Goal: Task Accomplishment & Management: Manage account settings

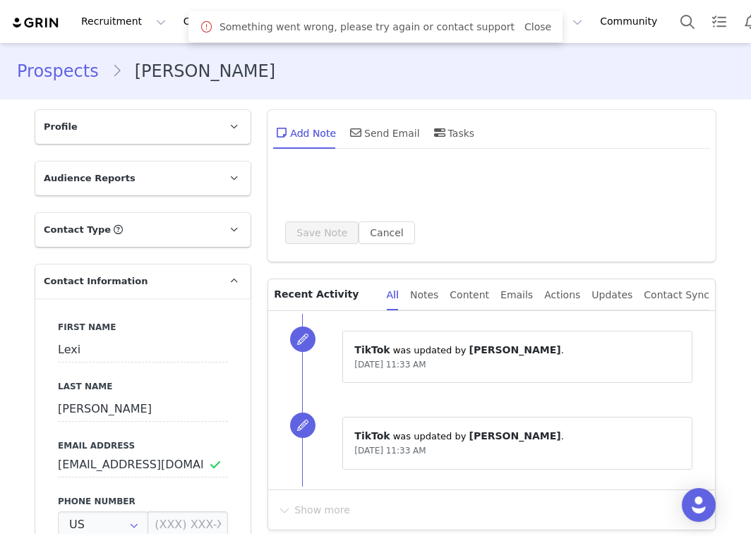
type input "+1 ([GEOGRAPHIC_DATA])"
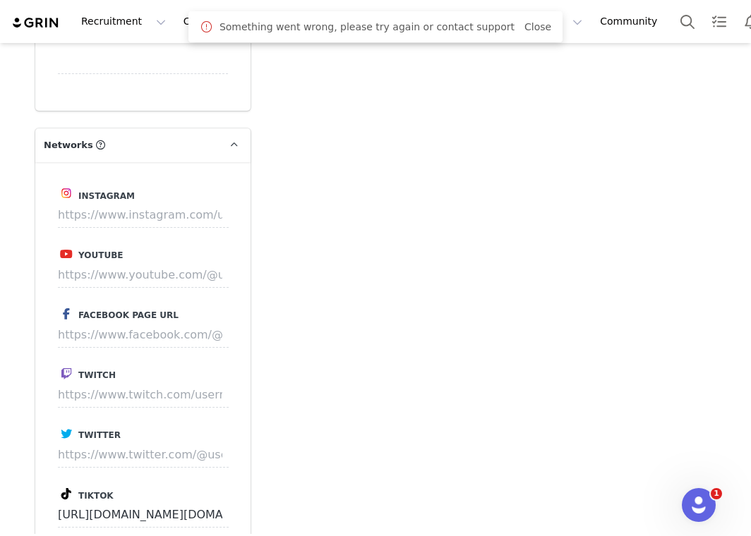
scroll to position [1233, 0]
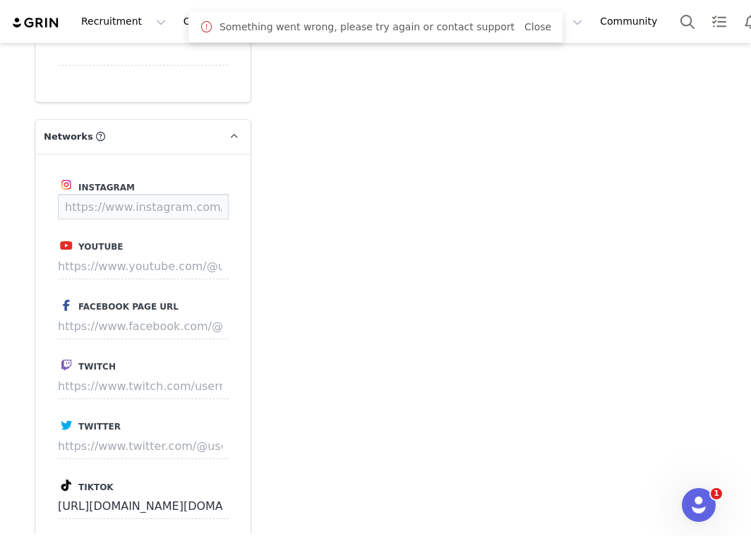
click at [175, 212] on input at bounding box center [143, 206] width 171 height 25
paste input "https://www.instagram.com/lexi_warddd"
type input "https://www.instagram.com/lexi_warddd"
click at [214, 212] on button "Save" at bounding box center [202, 206] width 52 height 25
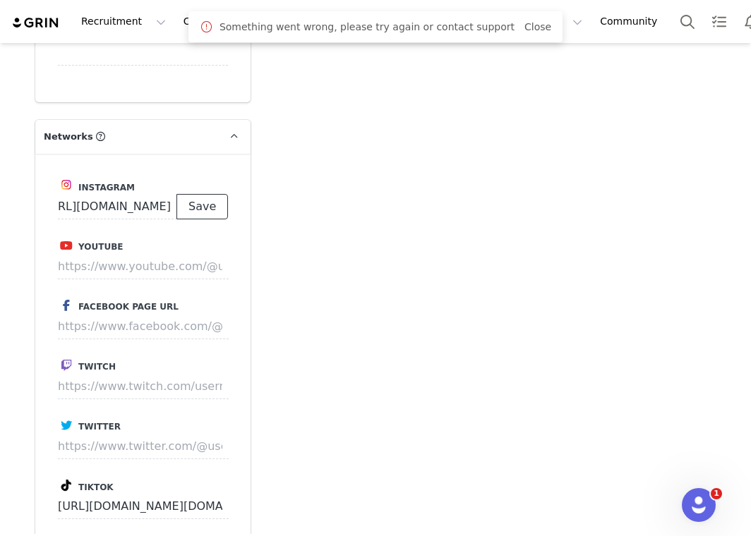
scroll to position [0, 0]
click at [530, 26] on link "Close" at bounding box center [537, 26] width 27 height 11
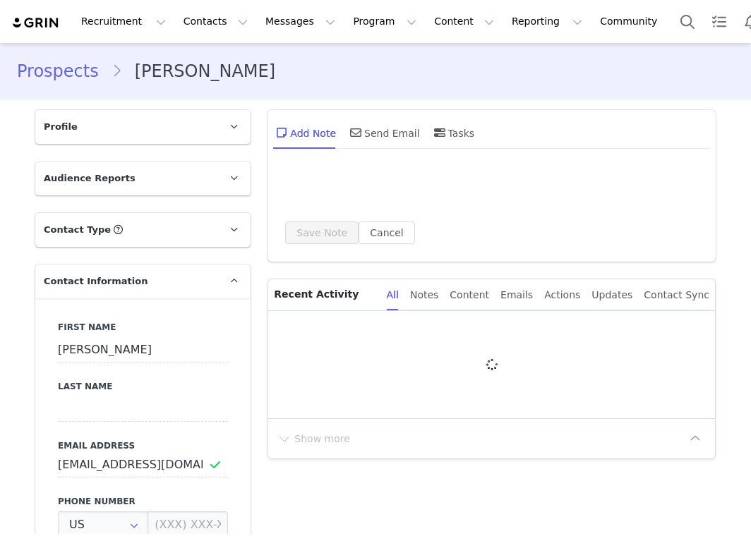
type input "+1 ([GEOGRAPHIC_DATA])"
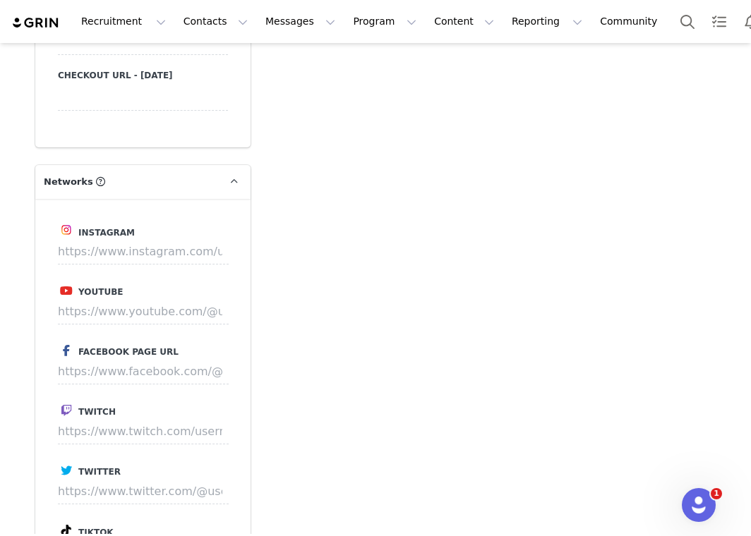
scroll to position [1206, 0]
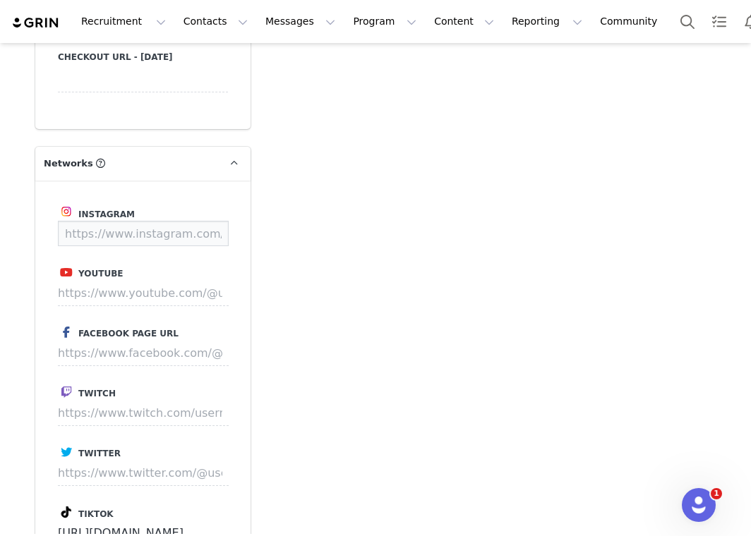
click at [136, 232] on input at bounding box center [143, 233] width 171 height 25
paste input "https://www.instagram.com/bellagood14"
type input "https://www.instagram.com/bellagood14"
click at [213, 227] on button "Save" at bounding box center [202, 233] width 52 height 25
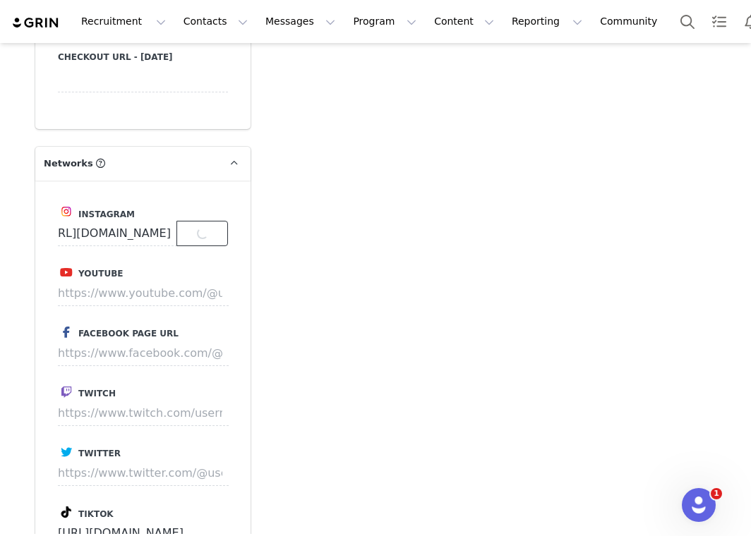
scroll to position [0, 0]
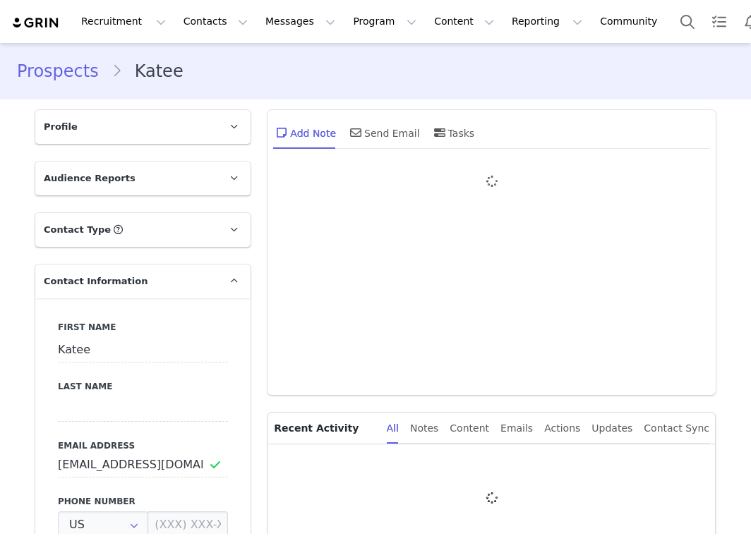
type input "+1 ([GEOGRAPHIC_DATA])"
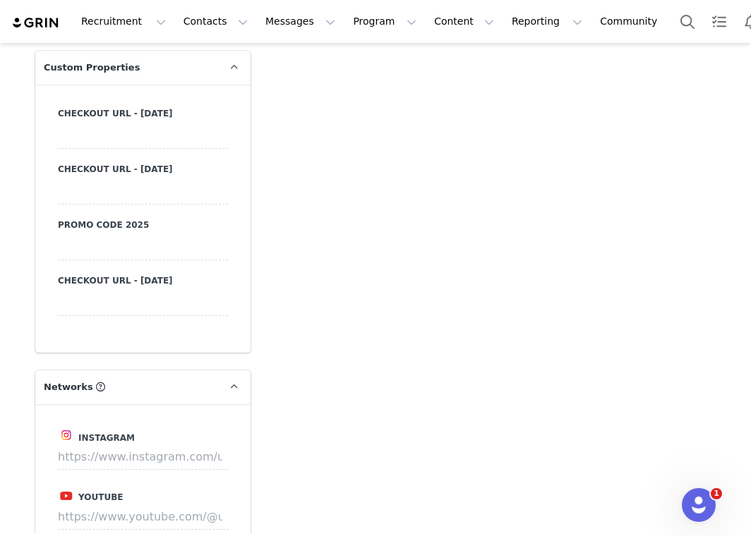
scroll to position [1276, 0]
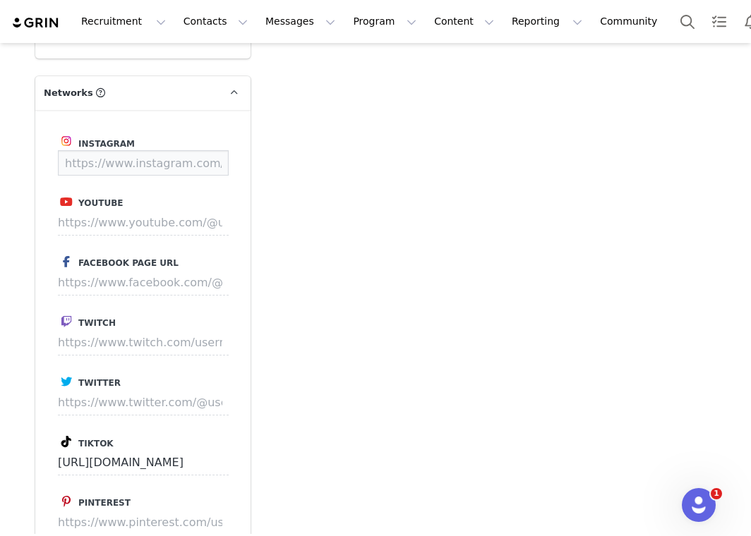
click at [167, 170] on input at bounding box center [143, 162] width 171 height 25
paste input "https://www.instagram.com/_kateeshell?igsh=czByOGNsOWhoZGZt&utm_source=qr"
type input "https://www.instagram.com/_kateeshell"
click at [214, 163] on button "Save" at bounding box center [202, 162] width 52 height 25
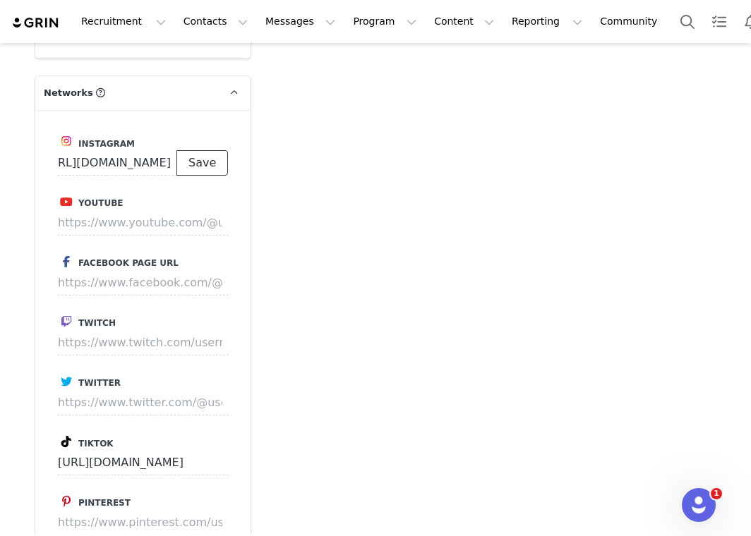
scroll to position [0, 0]
click at [214, 163] on input at bounding box center [143, 162] width 171 height 25
paste input "https://www.instagram.com/_kateeshell?igsh=czByOGNsOWhoZGZt&utm_source=qr"
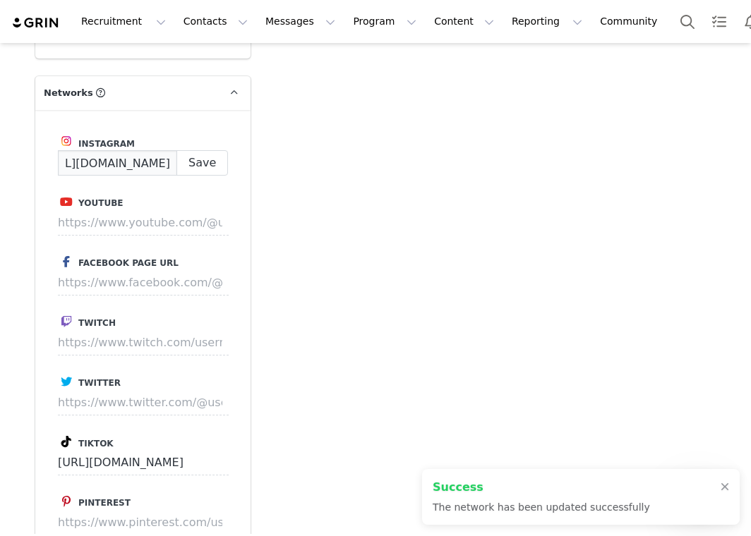
scroll to position [0, 44]
type input "https://www.instagram.com/_kateeshell"
click at [301, 168] on div "Add Note Send Email Tasks System Font 12pt To open the popup, press Shift+Enter…" at bounding box center [491, 202] width 465 height 2755
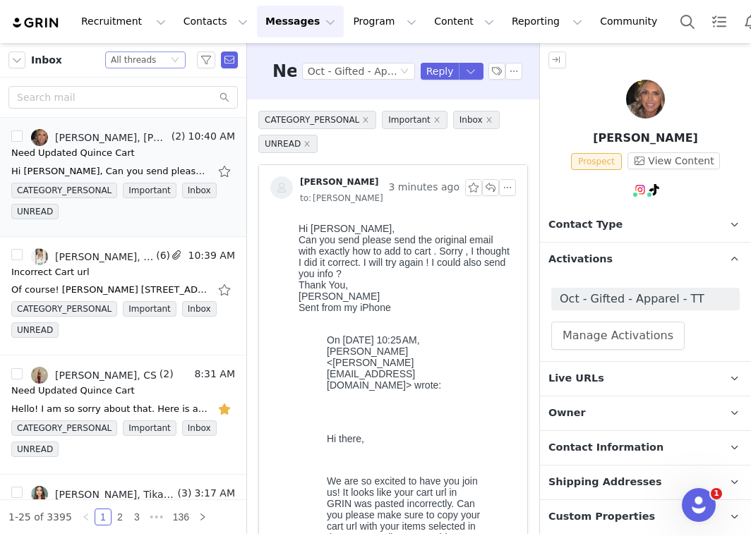
scroll to position [236, 0]
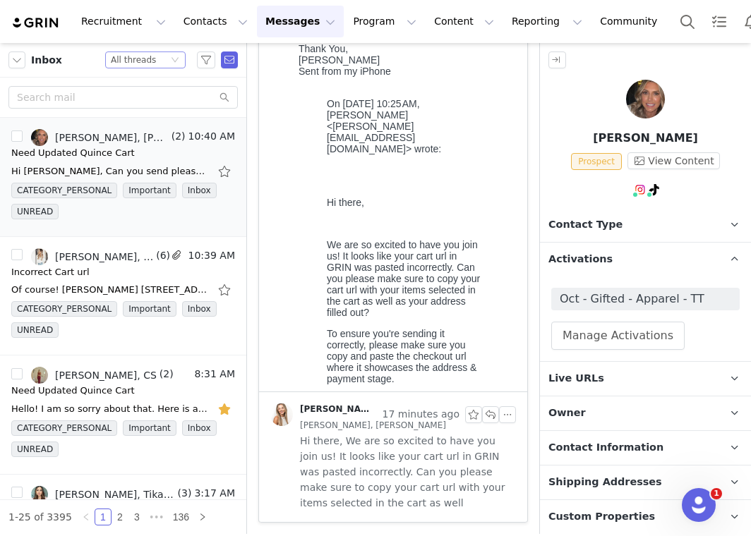
click at [130, 61] on div "All threads" at bounding box center [133, 60] width 45 height 16
click at [143, 128] on li "Unread only" at bounding box center [145, 130] width 80 height 23
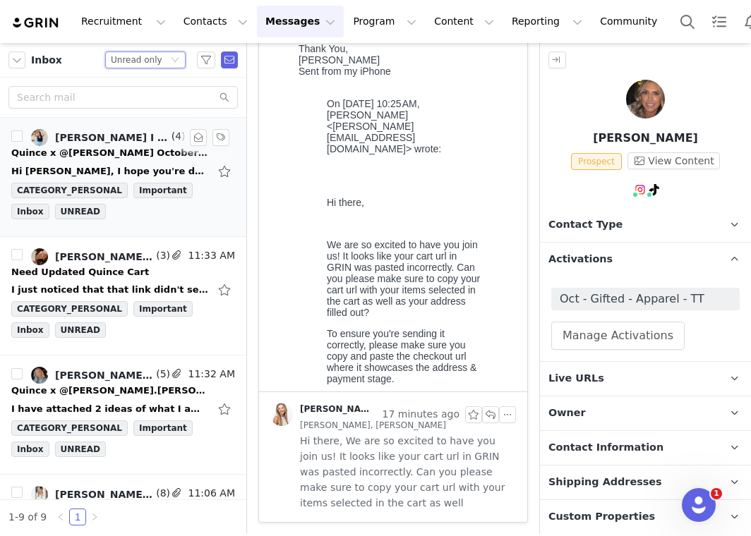
click at [138, 152] on div "Quince x @brennanovello October Campaign!" at bounding box center [110, 153] width 198 height 14
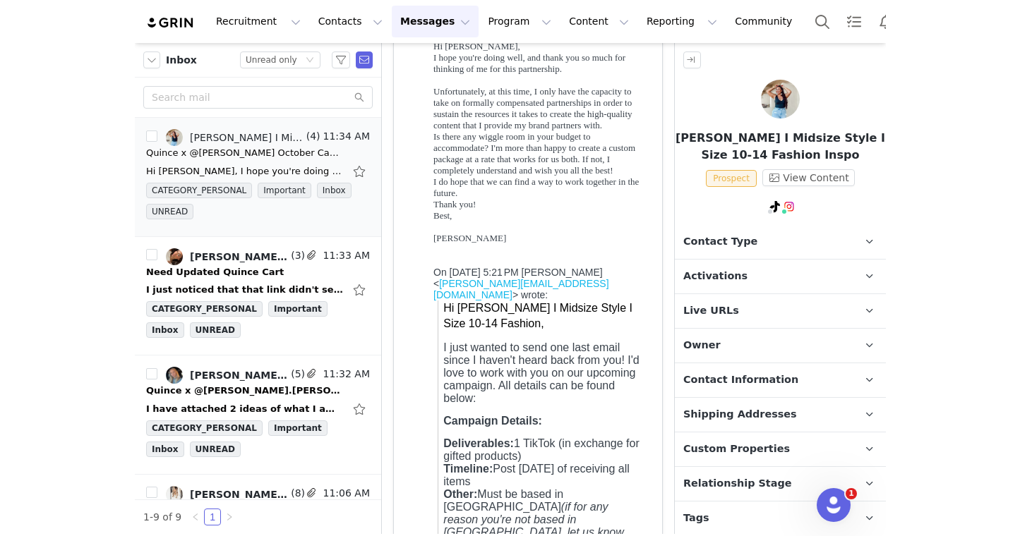
scroll to position [0, 0]
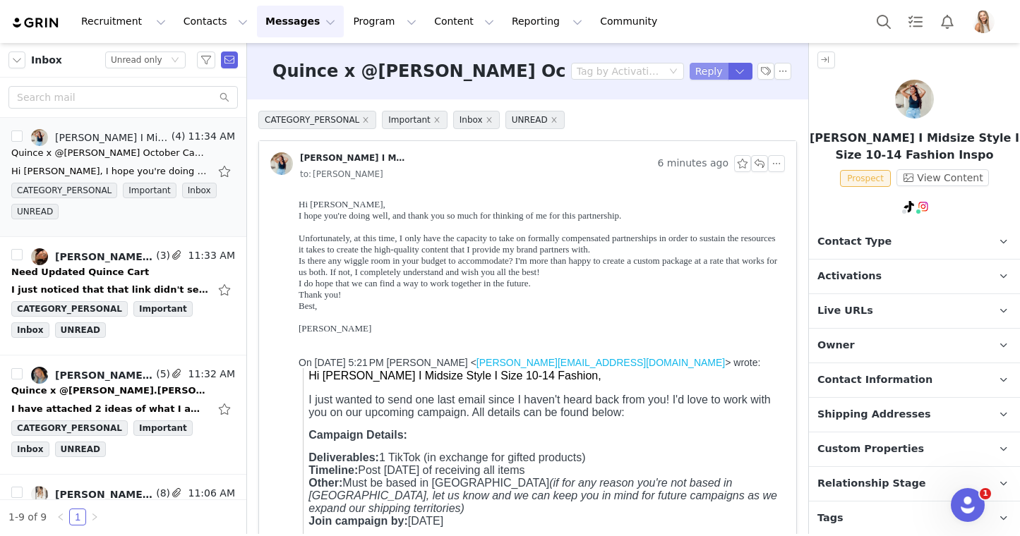
click at [711, 71] on button "Reply" at bounding box center [708, 71] width 39 height 17
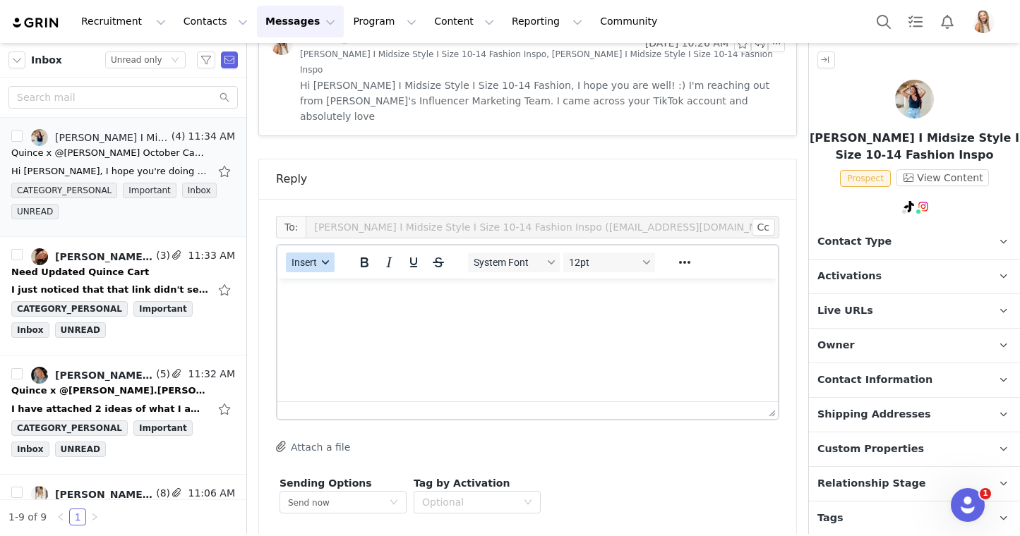
scroll to position [1151, 0]
click at [313, 251] on button "Insert" at bounding box center [310, 261] width 49 height 20
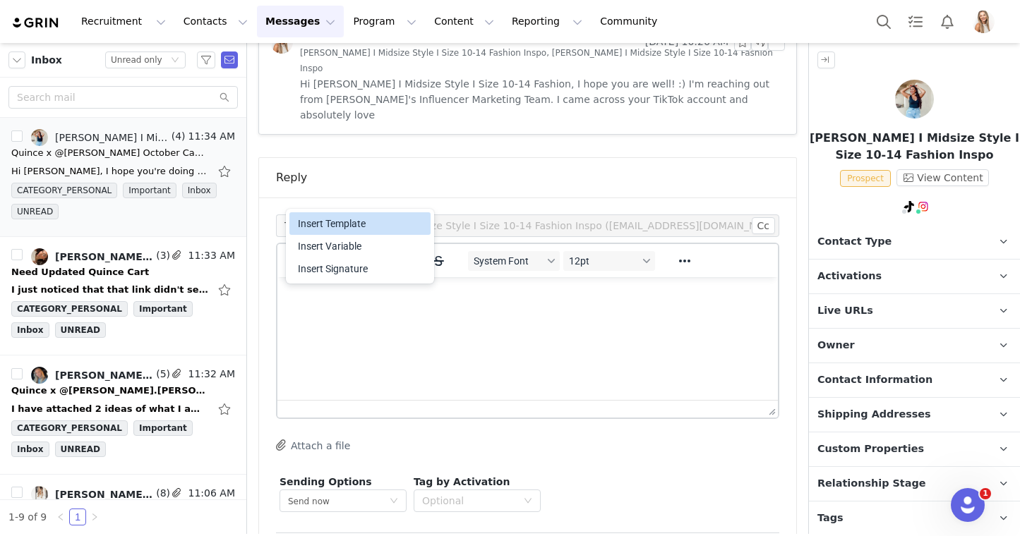
click at [322, 226] on div "Insert Template" at bounding box center [361, 223] width 127 height 17
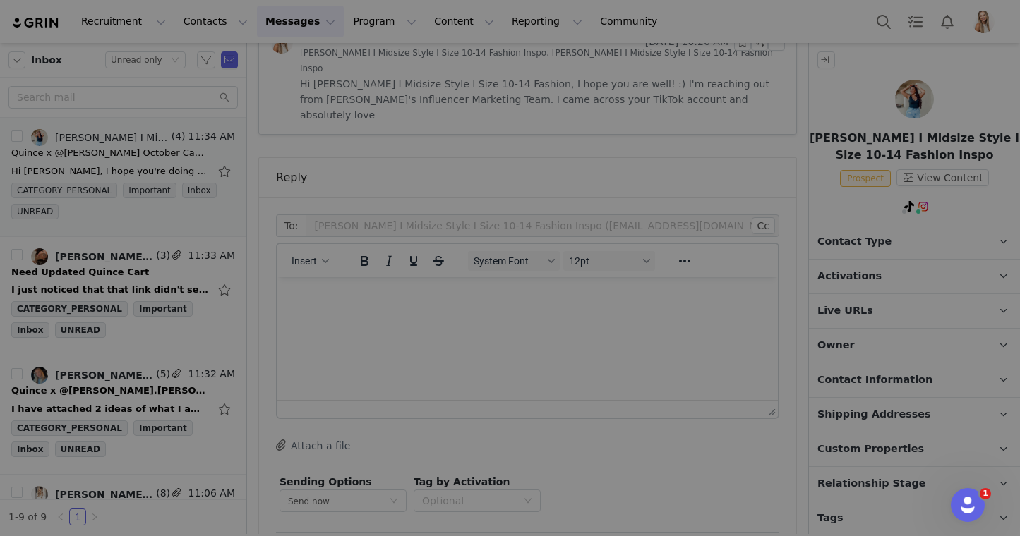
scroll to position [0, 0]
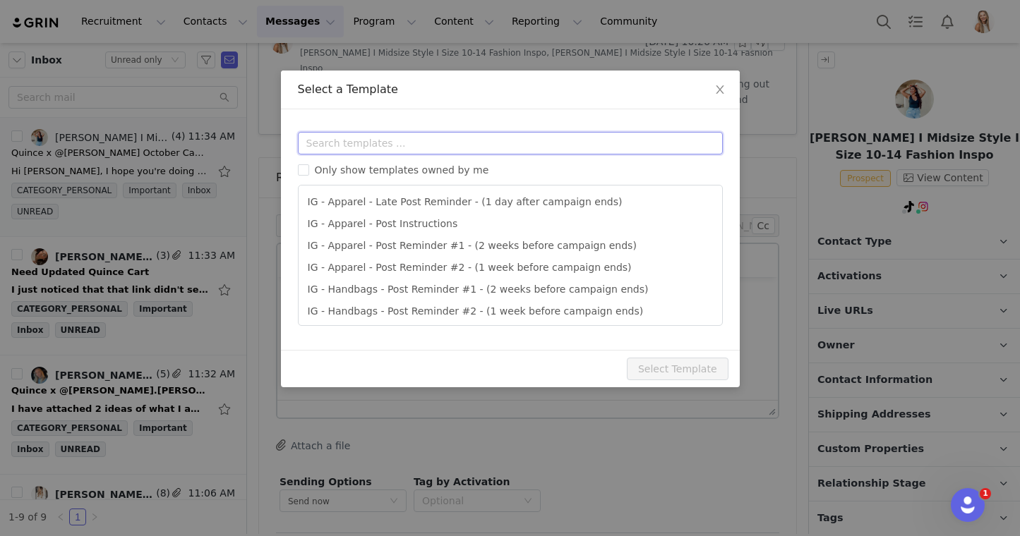
click at [384, 145] on input "text" at bounding box center [510, 143] width 425 height 23
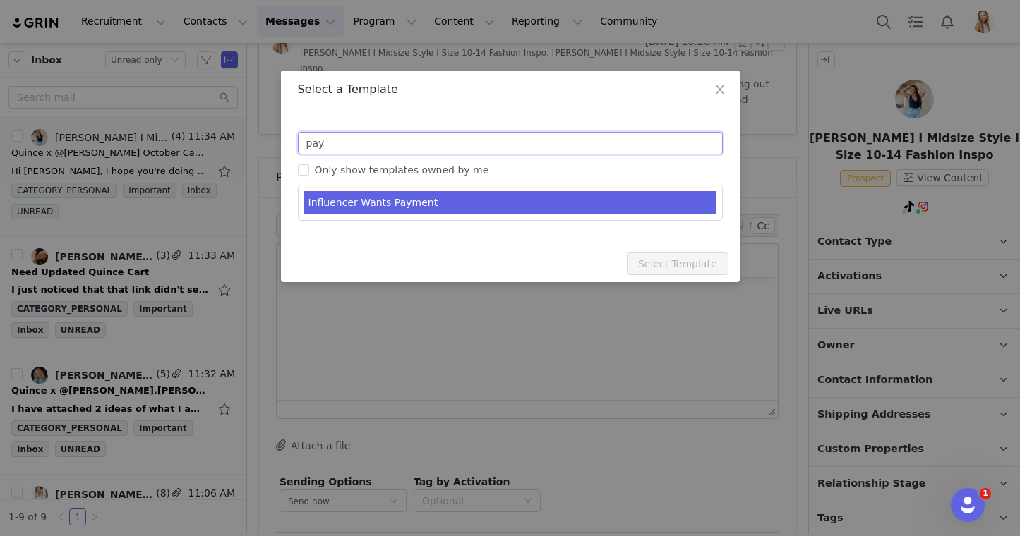
type input "pay"
type input "RE: Quince Campaign!"
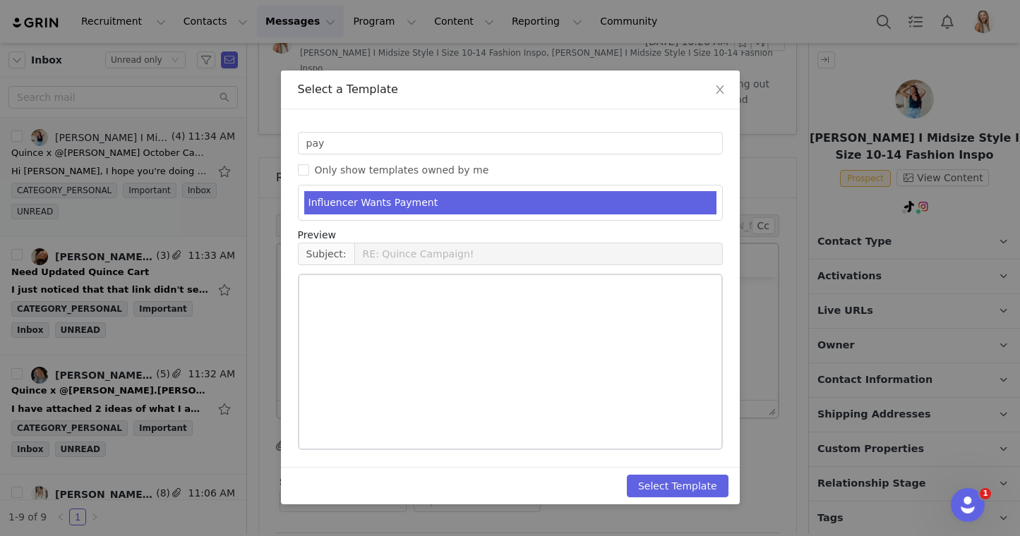
click at [413, 200] on li "Influencer Wants Payment" at bounding box center [510, 202] width 412 height 23
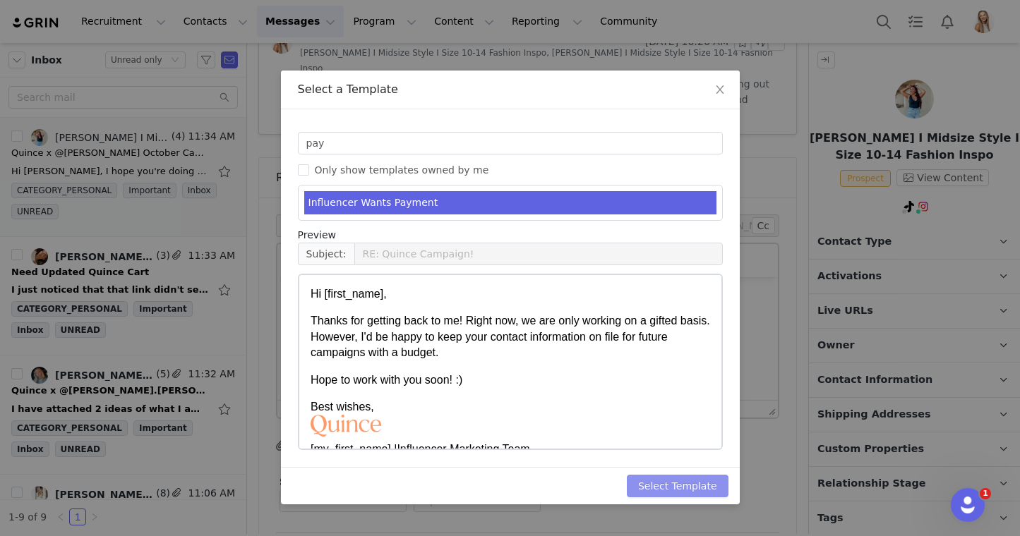
click at [674, 488] on button "Select Template" at bounding box center [678, 486] width 102 height 23
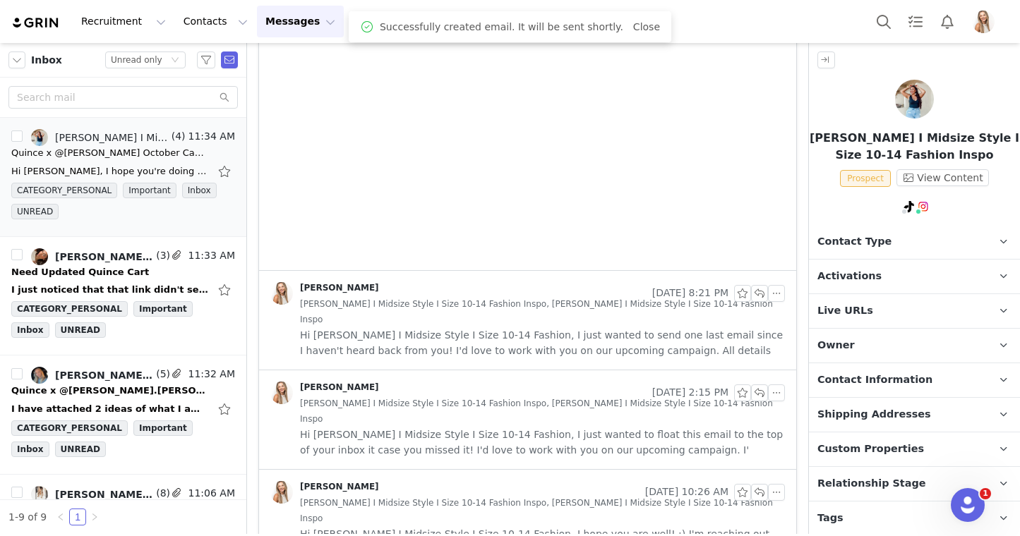
click at [750, 483] on span "Relationship Stage" at bounding box center [871, 484] width 109 height 16
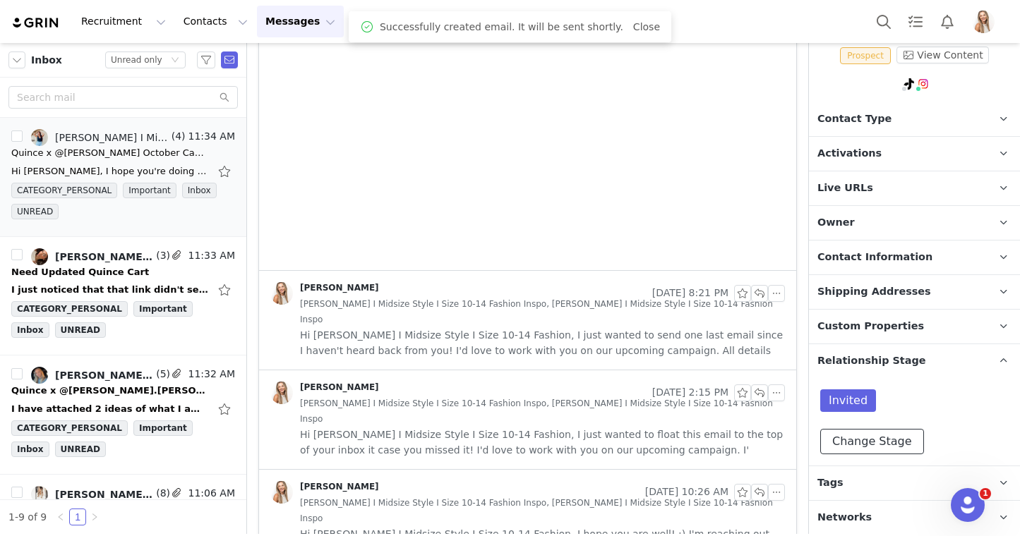
click at [750, 430] on button "Change Stage" at bounding box center [872, 441] width 104 height 25
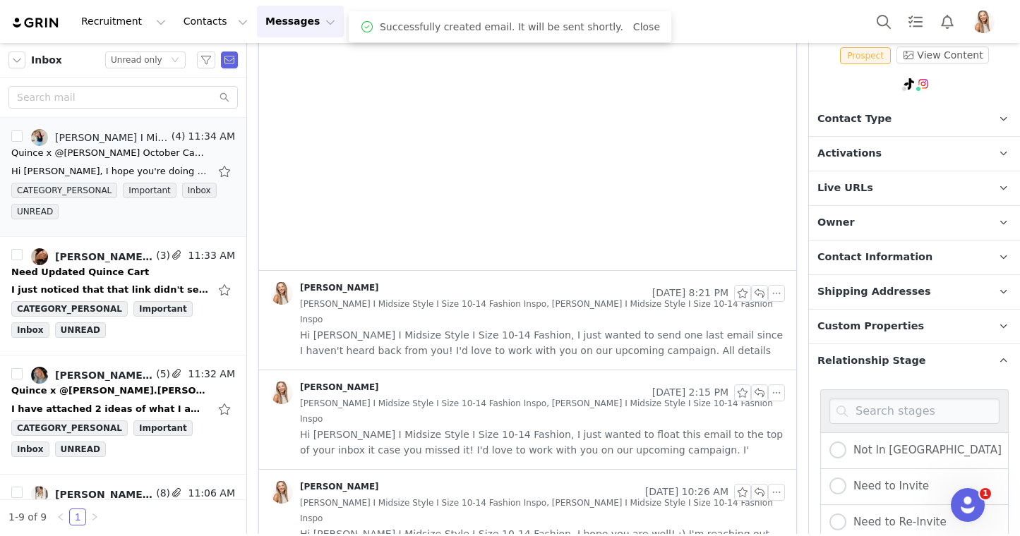
scroll to position [341, 0]
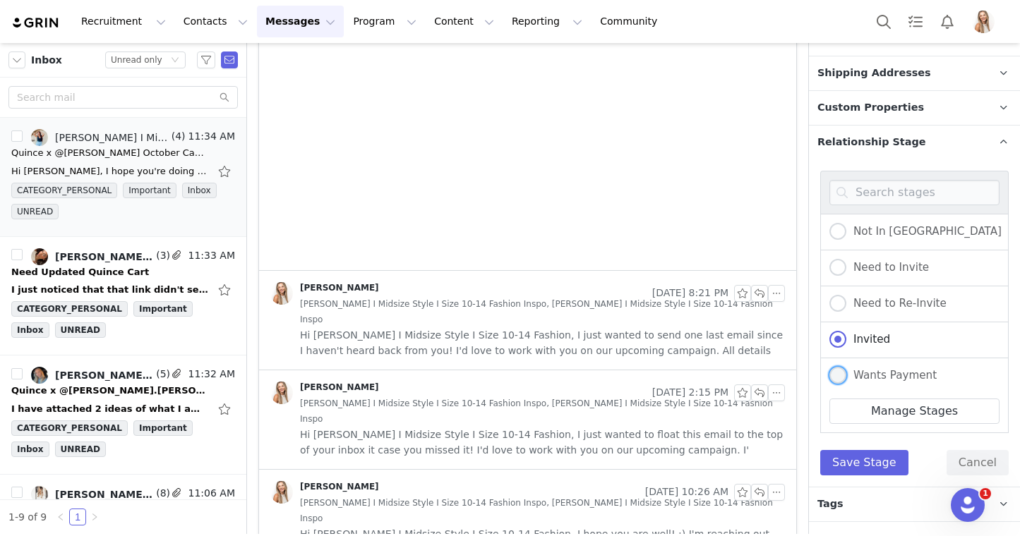
click at [750, 370] on span "Wants Payment" at bounding box center [891, 375] width 90 height 13
click at [750, 370] on input "Wants Payment" at bounding box center [837, 376] width 17 height 18
radio input "true"
radio input "false"
radio input "true"
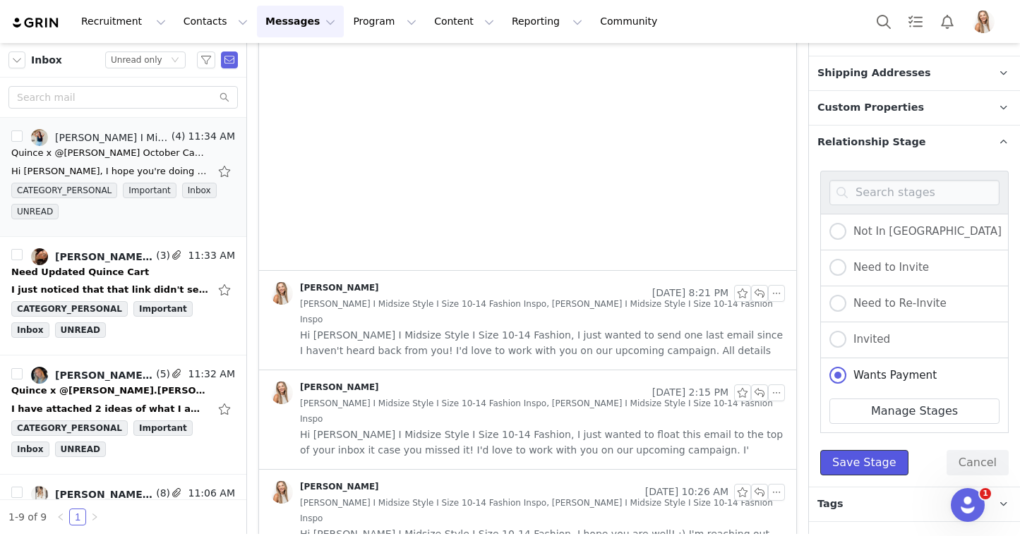
click at [750, 456] on button "Save Stage" at bounding box center [864, 462] width 88 height 25
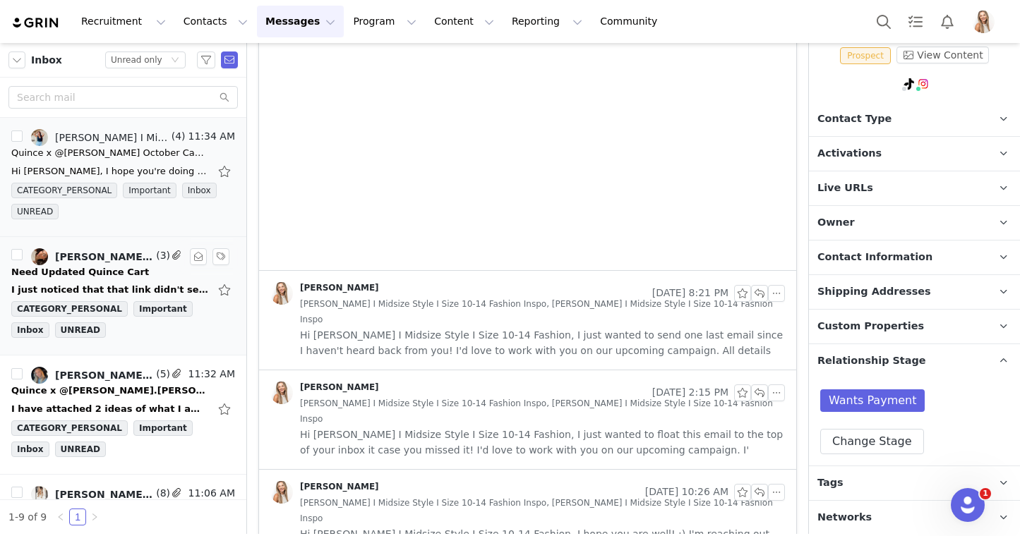
click at [120, 272] on div "Need Updated Quince Cart" at bounding box center [80, 272] width 138 height 14
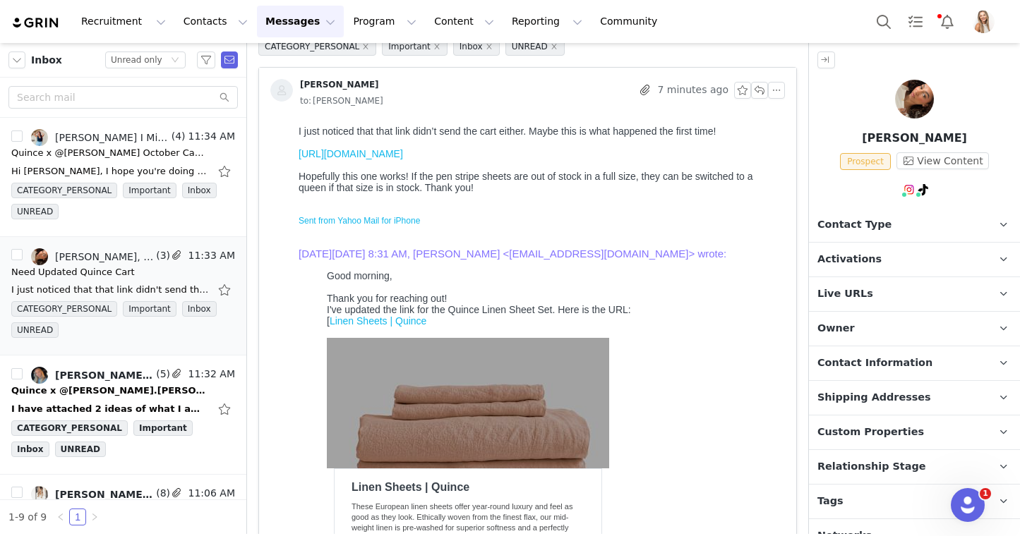
scroll to position [93, 0]
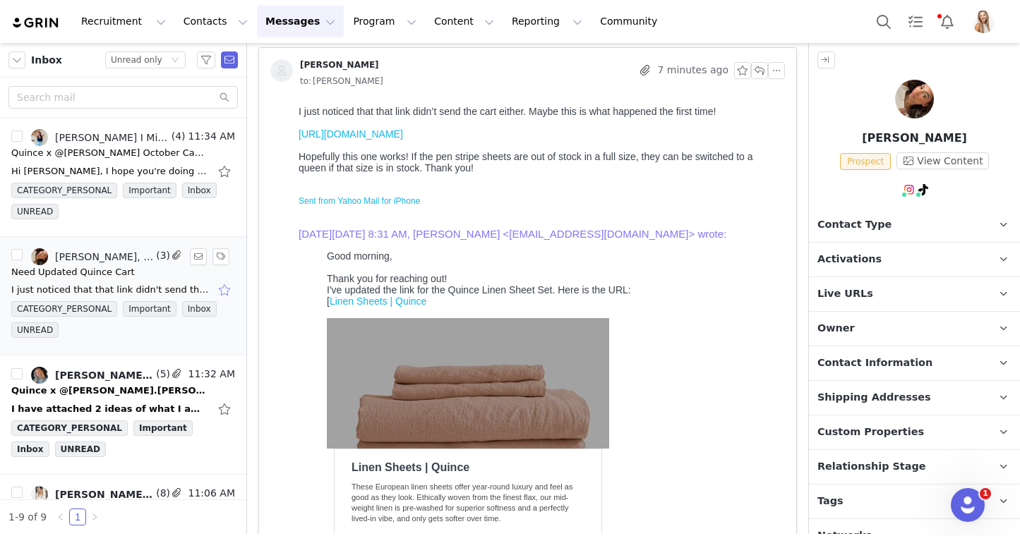
click at [228, 290] on button "button" at bounding box center [226, 290] width 18 height 23
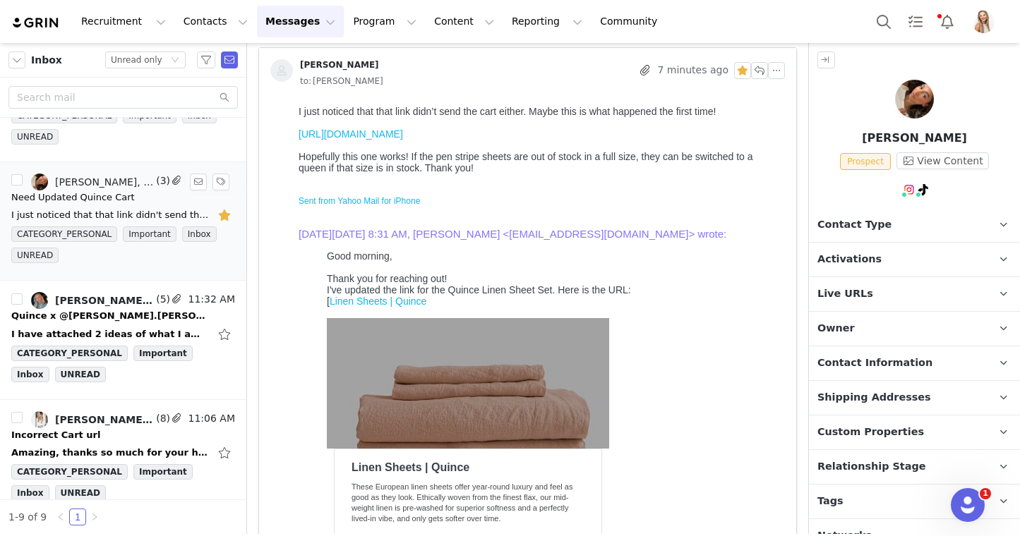
scroll to position [102, 0]
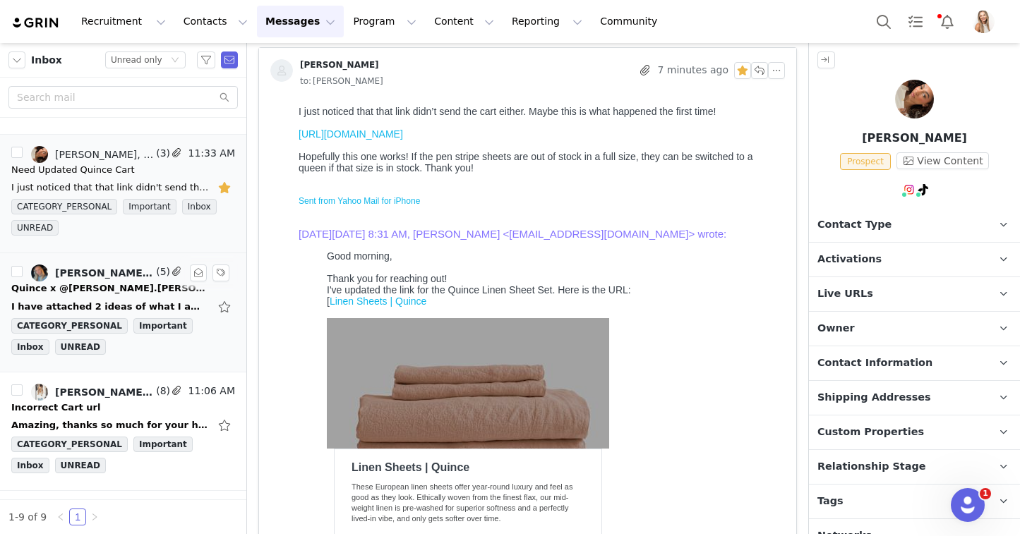
click at [114, 275] on div "kate🧸, Kate Yeakley, Lily Goldberg" at bounding box center [104, 272] width 98 height 11
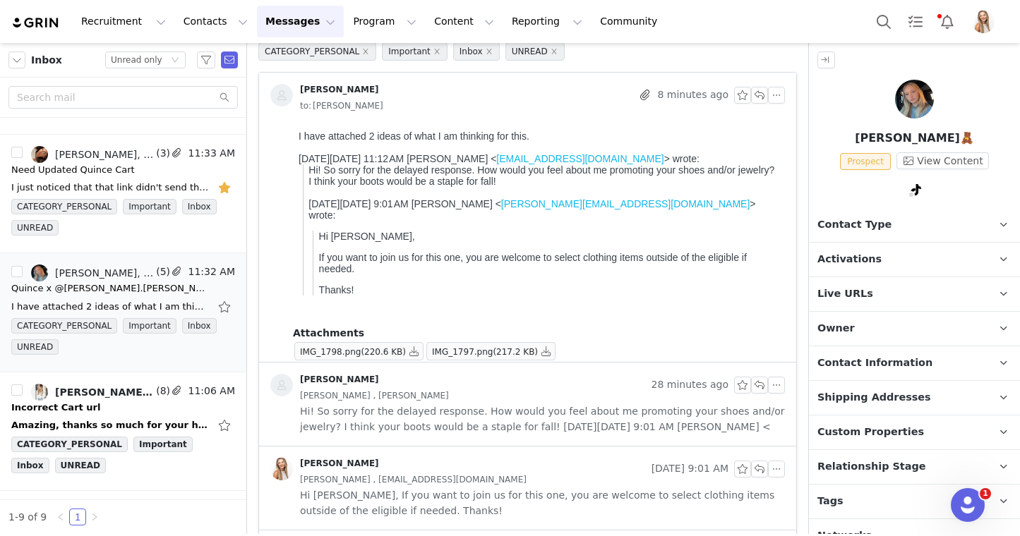
scroll to position [70, 0]
click at [418, 349] on button "button" at bounding box center [414, 349] width 17 height 17
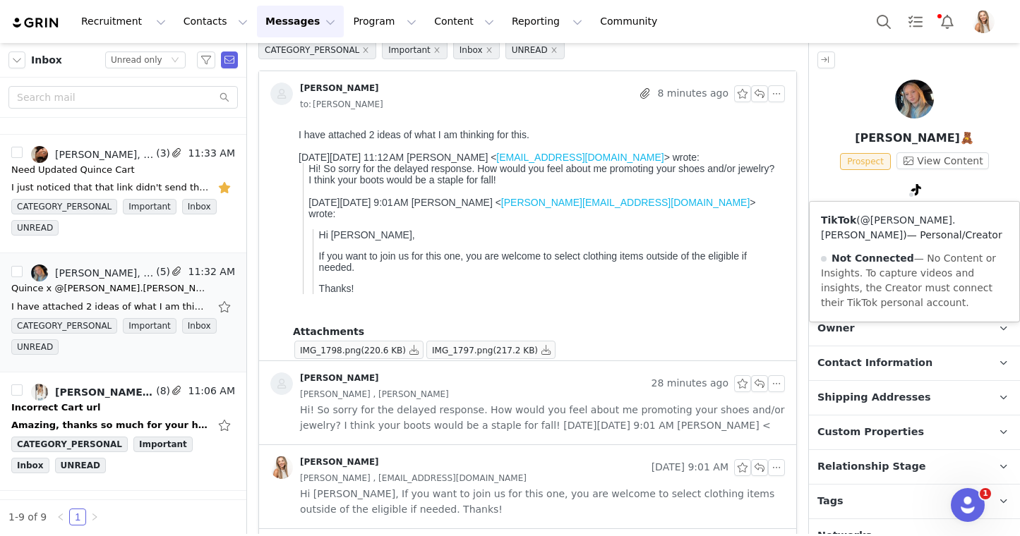
click at [750, 224] on link "@kate.yeakley" at bounding box center [888, 227] width 135 height 26
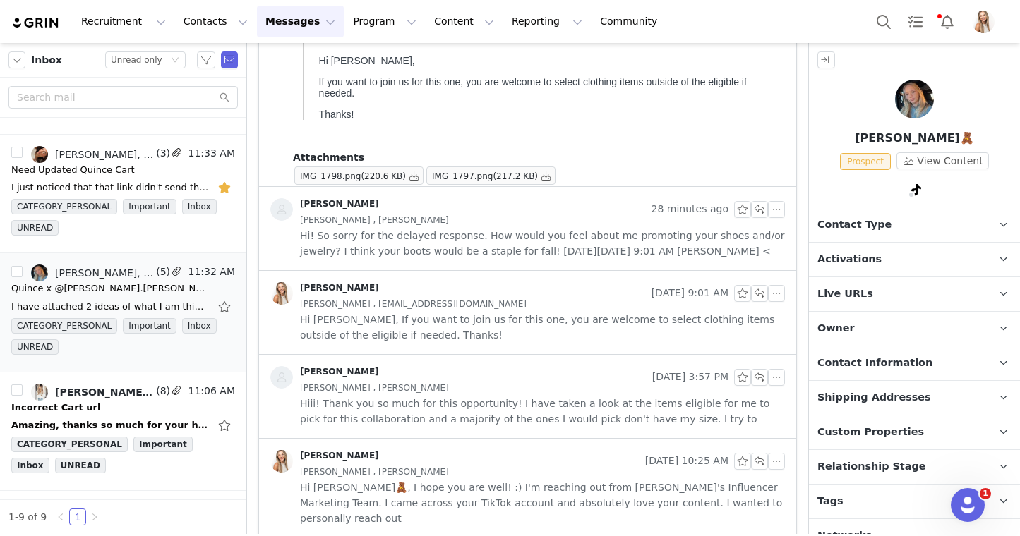
scroll to position [0, 0]
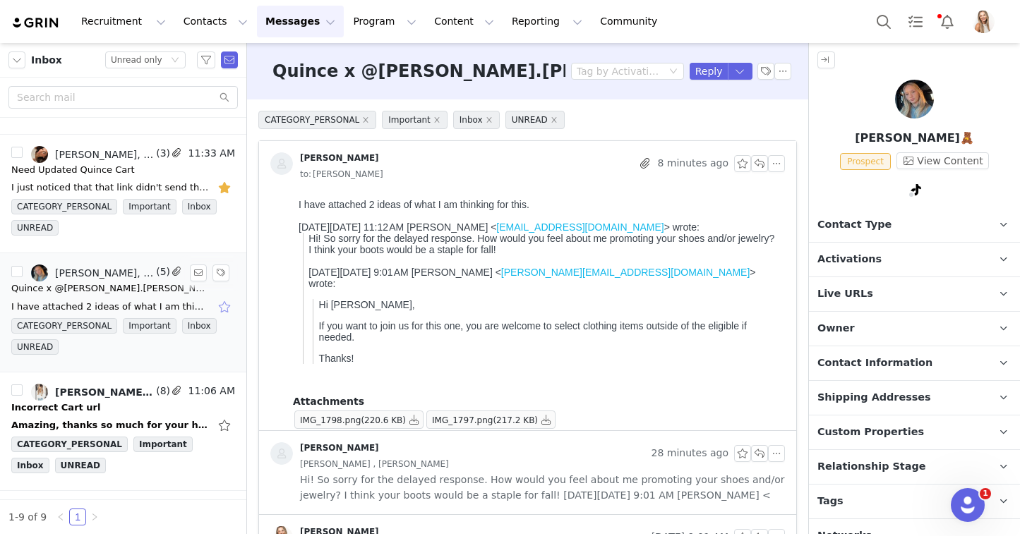
click at [222, 315] on button "button" at bounding box center [226, 307] width 18 height 23
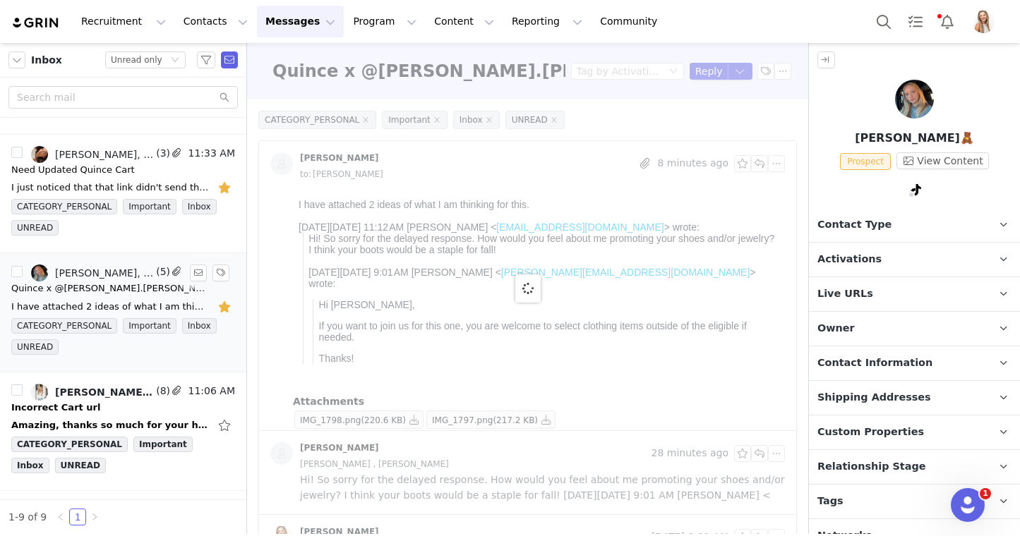
scroll to position [294, 0]
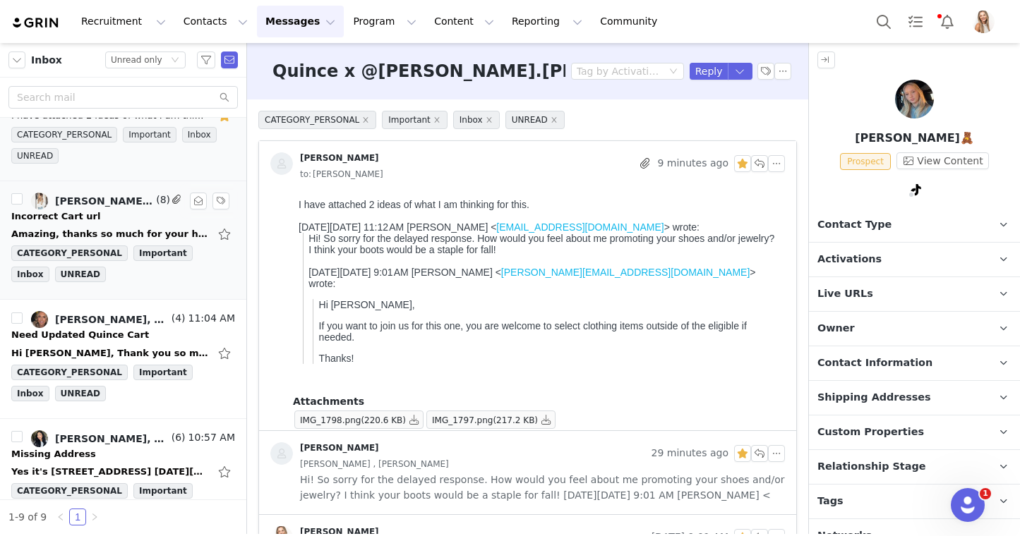
click at [137, 229] on div "Amazing, thanks so much for your help, Lily and I'll look forward to creating w…" at bounding box center [110, 234] width 198 height 14
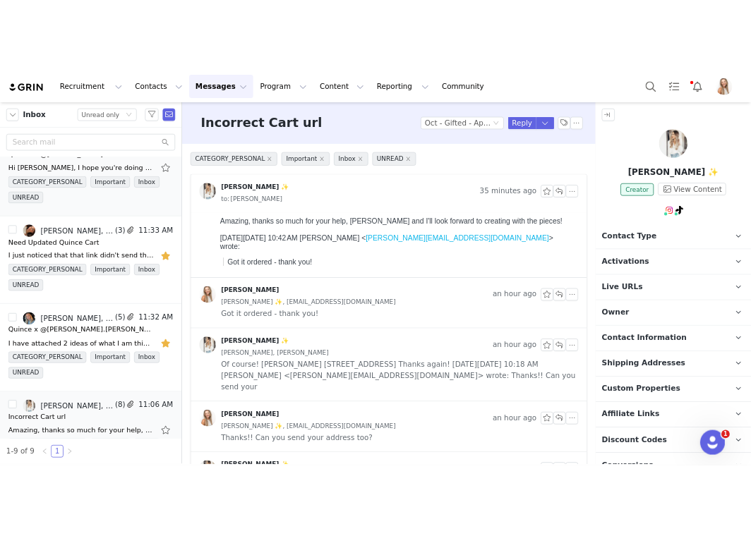
scroll to position [0, 0]
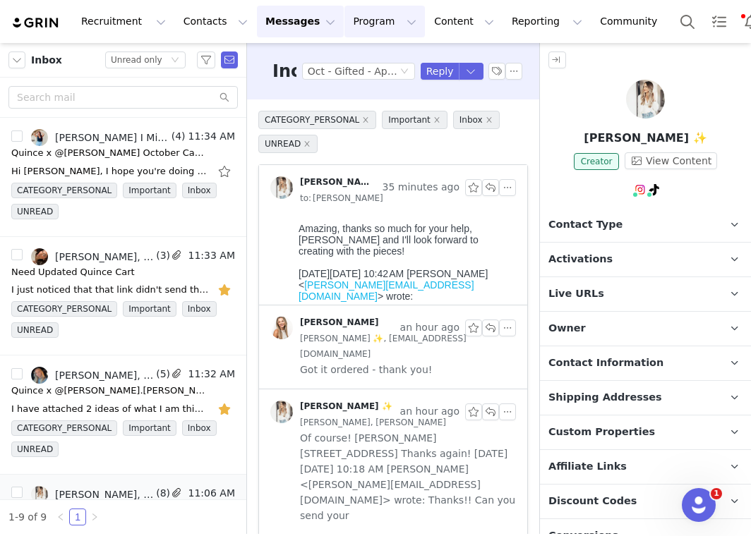
click at [344, 13] on button "Program Program" at bounding box center [384, 22] width 80 height 32
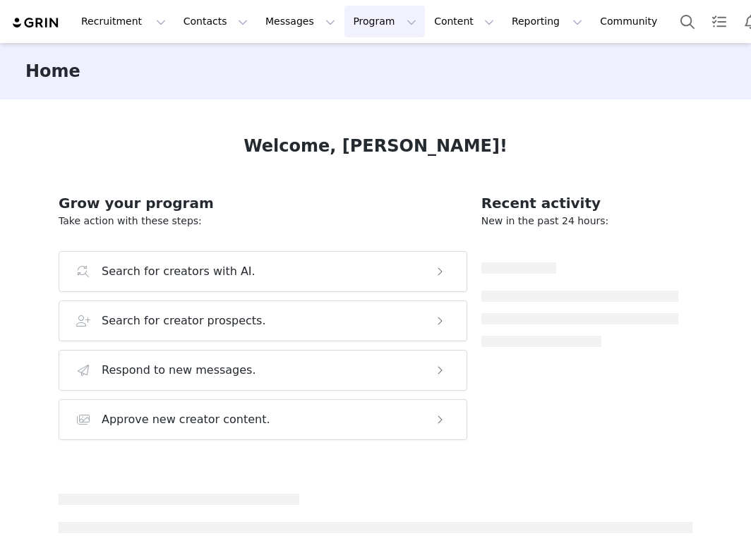
click at [334, 24] on body "Recruitment Recruitment Creator Search Curated Lists Landing Pages Web Extensio…" at bounding box center [375, 268] width 751 height 536
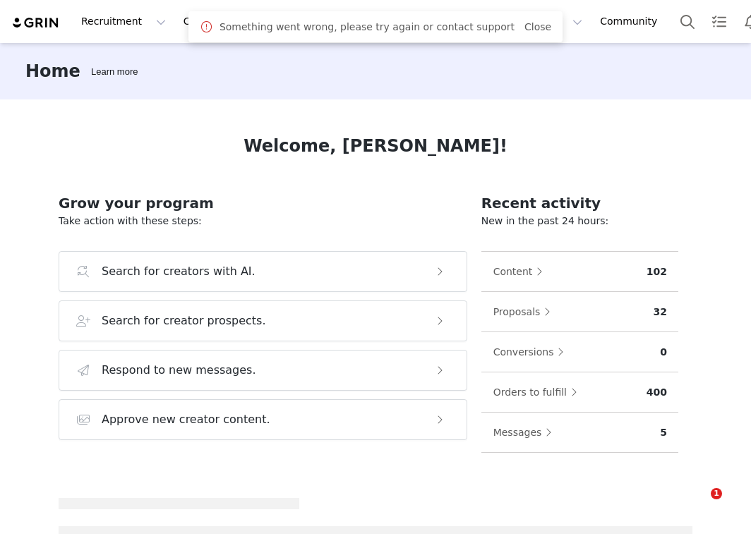
click at [524, 34] on div "Something went wrong, please try again or contact support Close" at bounding box center [375, 26] width 351 height 17
click at [524, 32] on link "Close" at bounding box center [537, 26] width 27 height 11
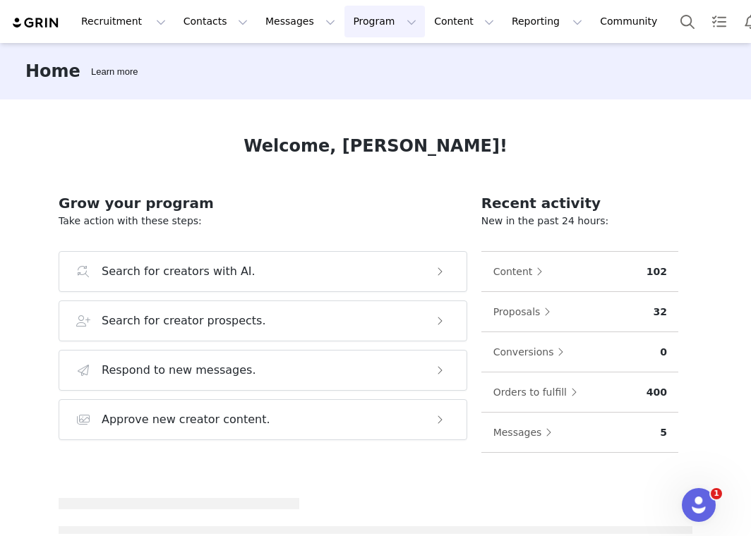
click at [377, 23] on button "Program Program" at bounding box center [384, 22] width 80 height 32
click at [377, 62] on p "Activations" at bounding box center [361, 62] width 54 height 15
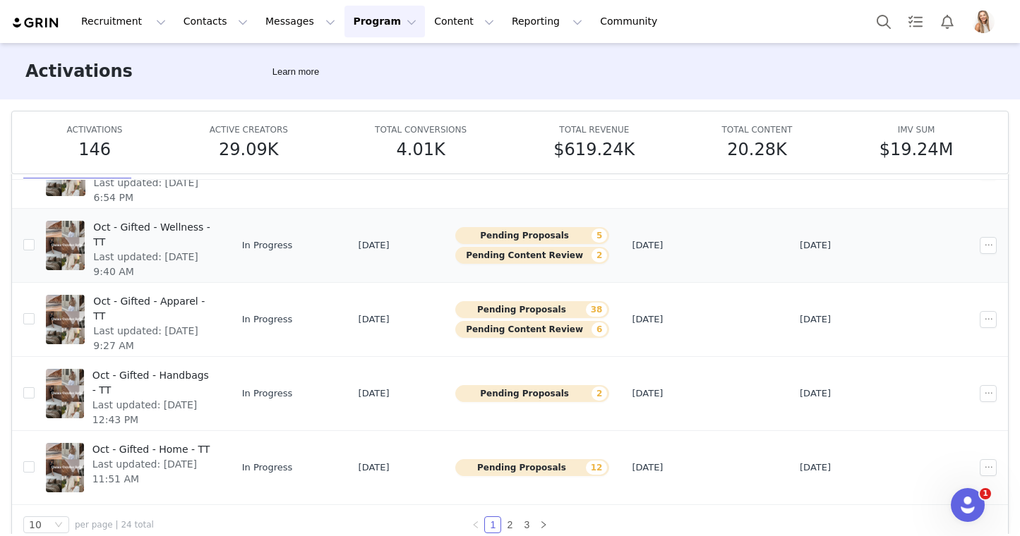
scroll to position [62, 0]
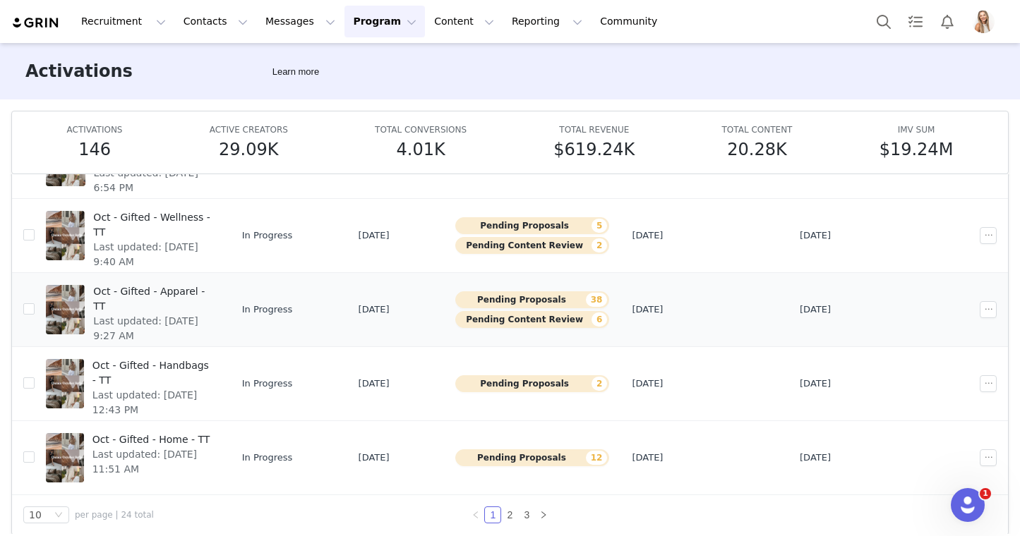
click at [210, 289] on span "Oct - Gifted - Apparel - TT" at bounding box center [151, 299] width 117 height 30
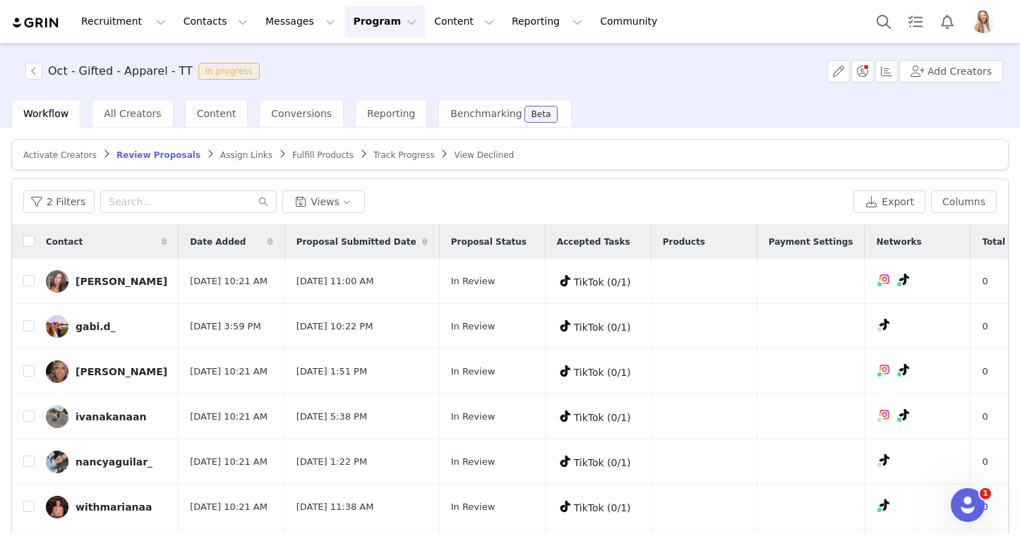
click at [392, 159] on div "Track Progress" at bounding box center [403, 155] width 61 height 11
click at [392, 152] on span "Track Progress" at bounding box center [403, 155] width 61 height 10
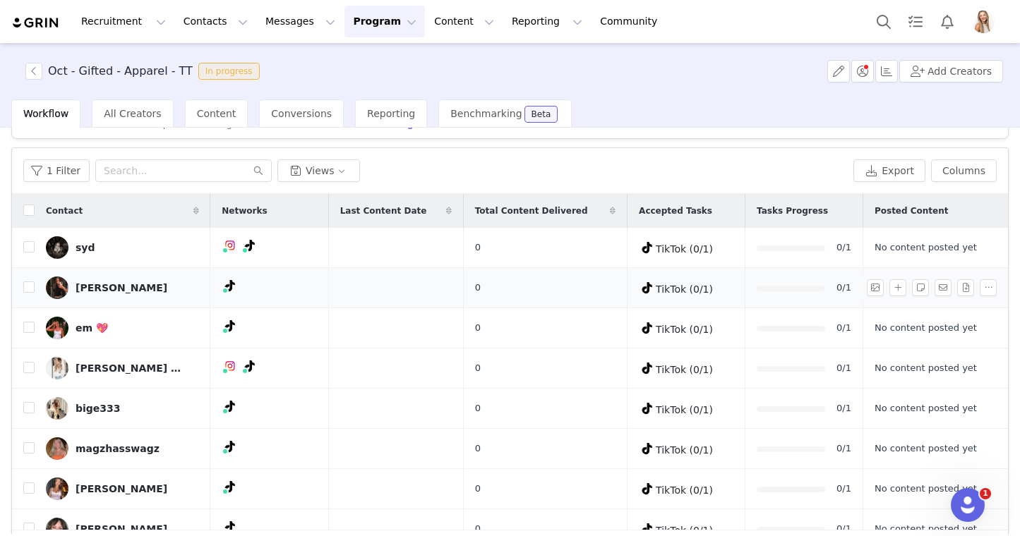
scroll to position [21, 0]
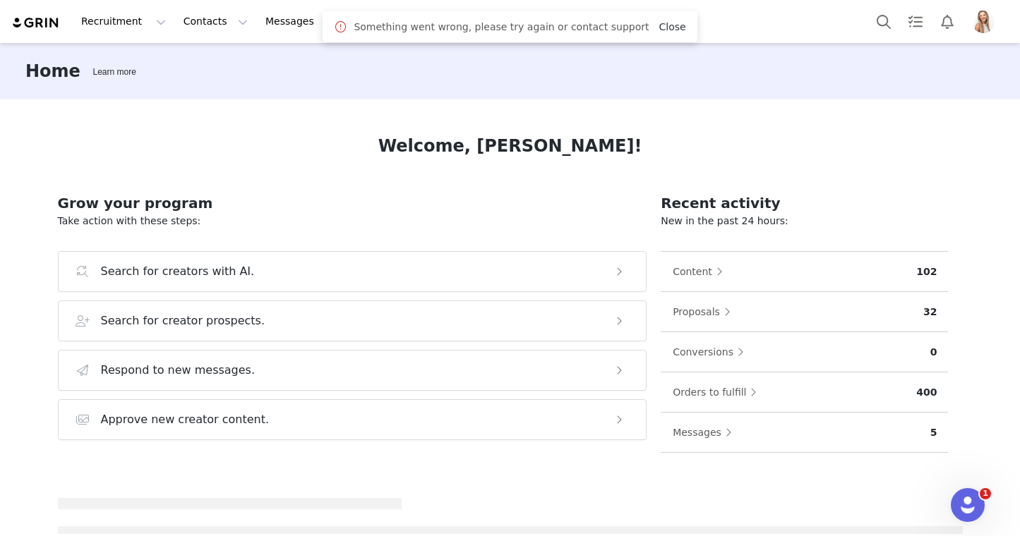
click at [665, 29] on link "Close" at bounding box center [671, 26] width 27 height 11
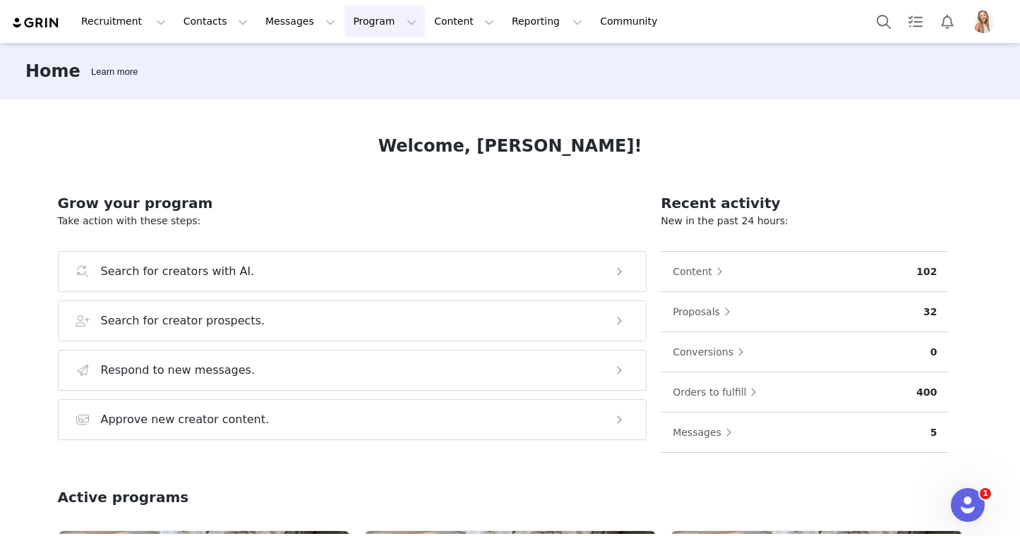
click at [344, 24] on button "Program Program" at bounding box center [384, 22] width 80 height 32
click at [344, 56] on p "Activations" at bounding box center [361, 62] width 54 height 15
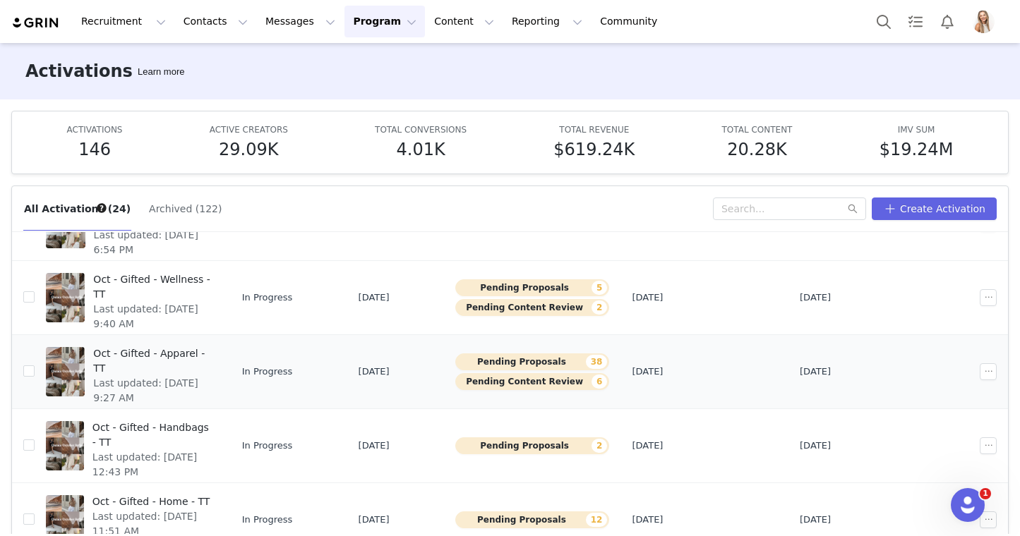
scroll to position [74, 0]
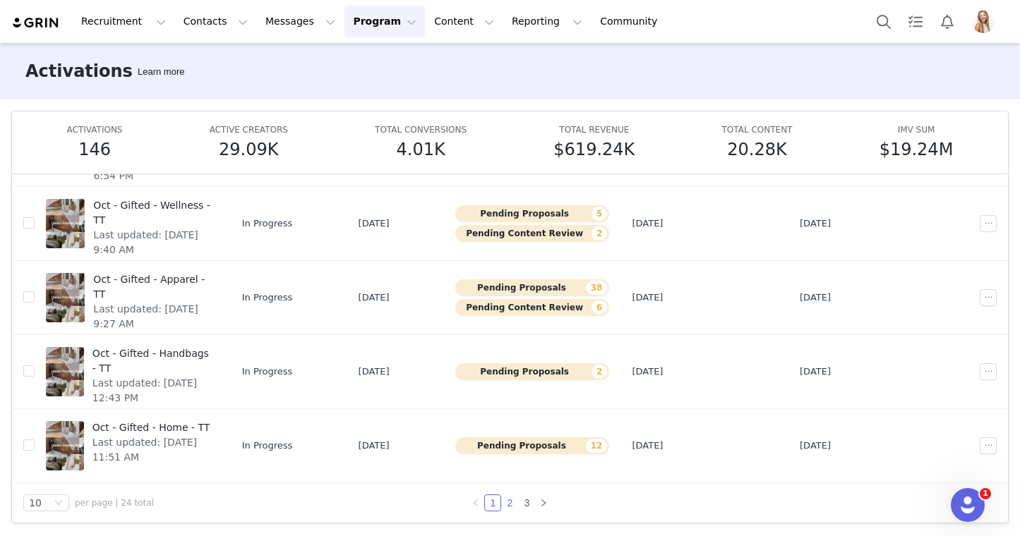
click at [512, 501] on link "2" at bounding box center [510, 503] width 16 height 16
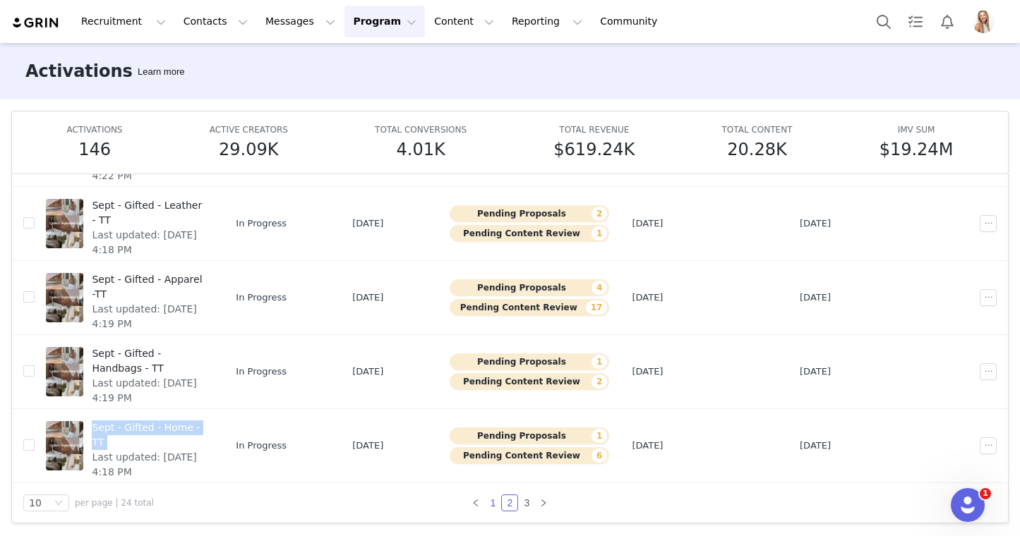
click at [495, 502] on link "1" at bounding box center [493, 503] width 16 height 16
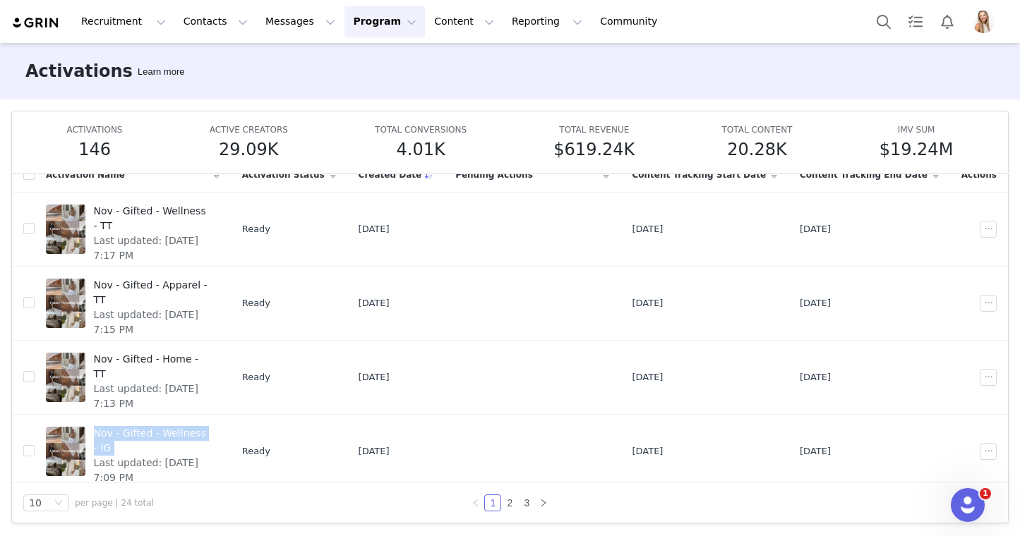
click at [350, 26] on button "Program Program" at bounding box center [384, 22] width 80 height 32
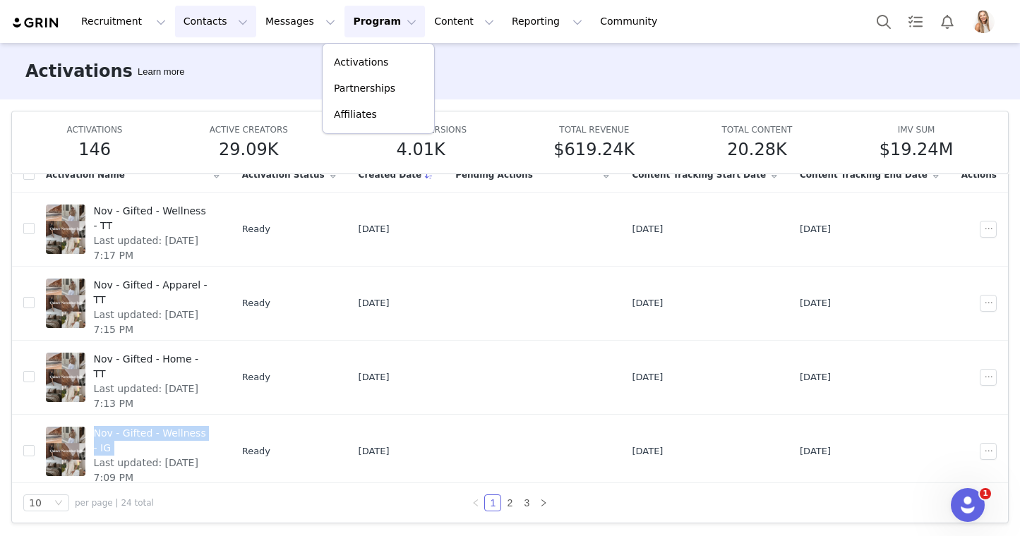
click at [212, 23] on button "Contacts Contacts" at bounding box center [215, 22] width 81 height 32
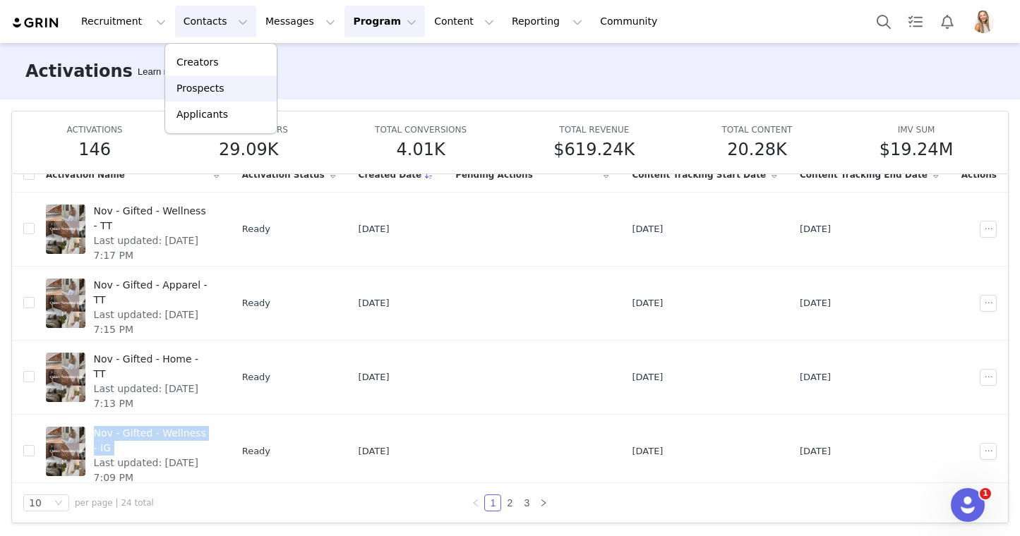
click at [223, 85] on div "Prospects" at bounding box center [221, 88] width 95 height 15
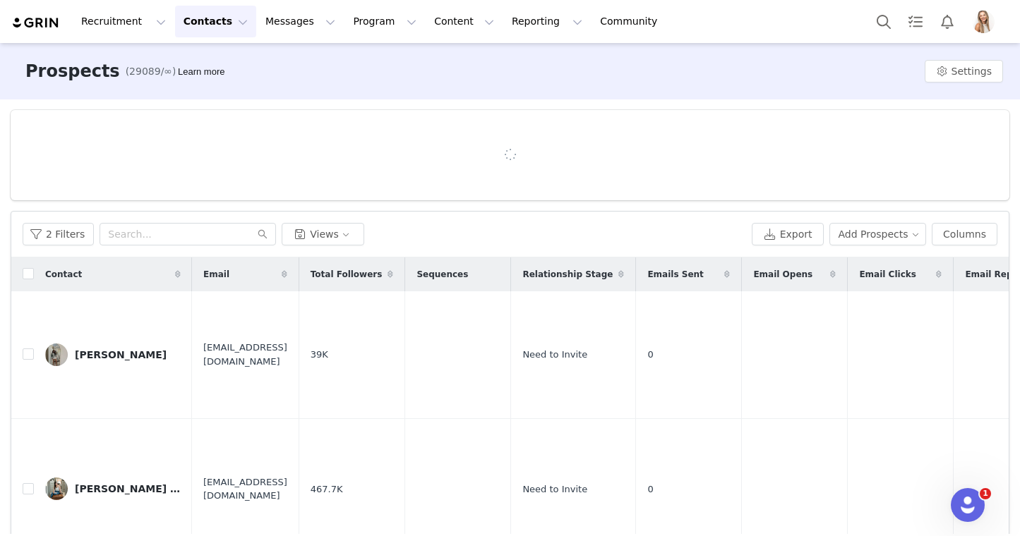
scroll to position [110, 0]
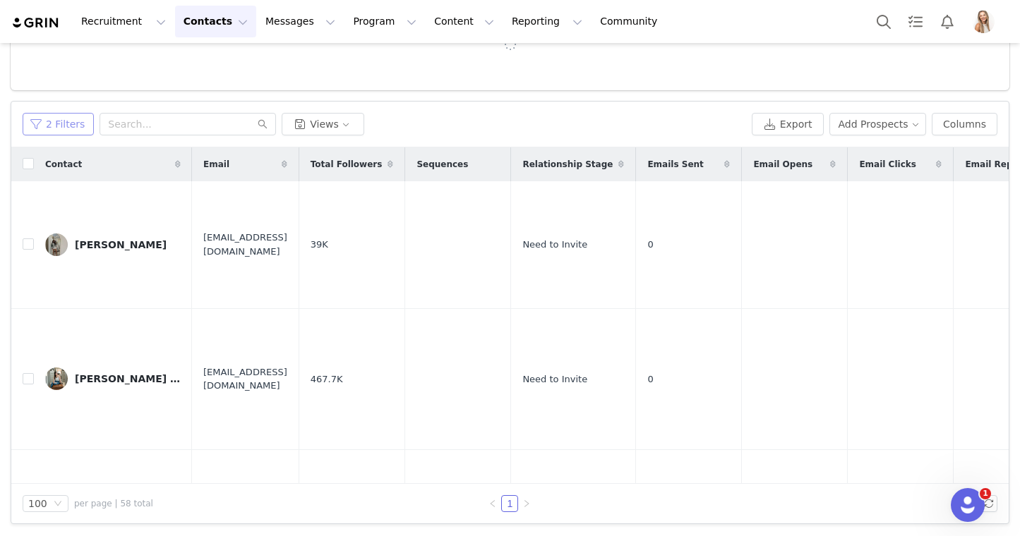
click at [61, 124] on button "2 Filters" at bounding box center [58, 124] width 71 height 23
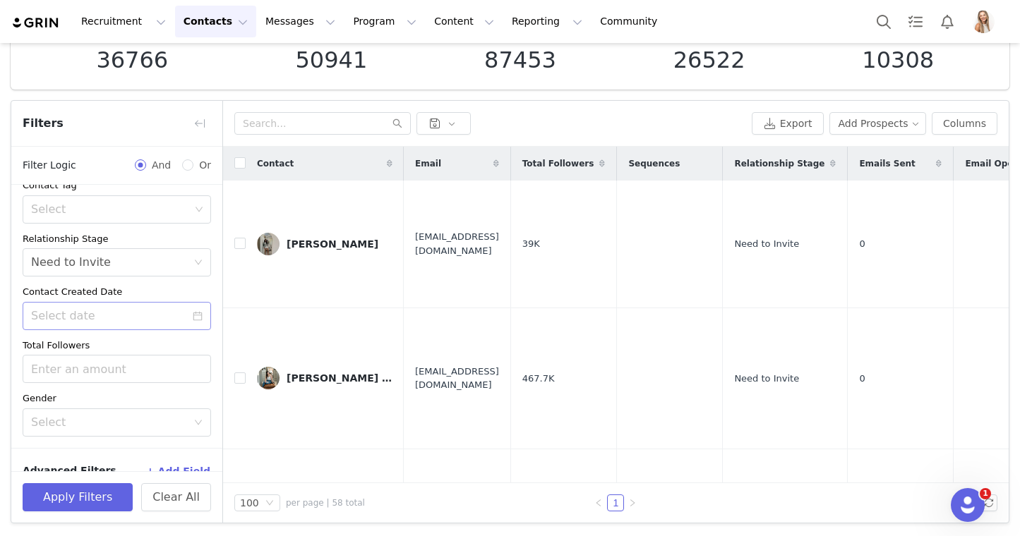
scroll to position [98, 0]
click at [126, 322] on input at bounding box center [117, 317] width 188 height 28
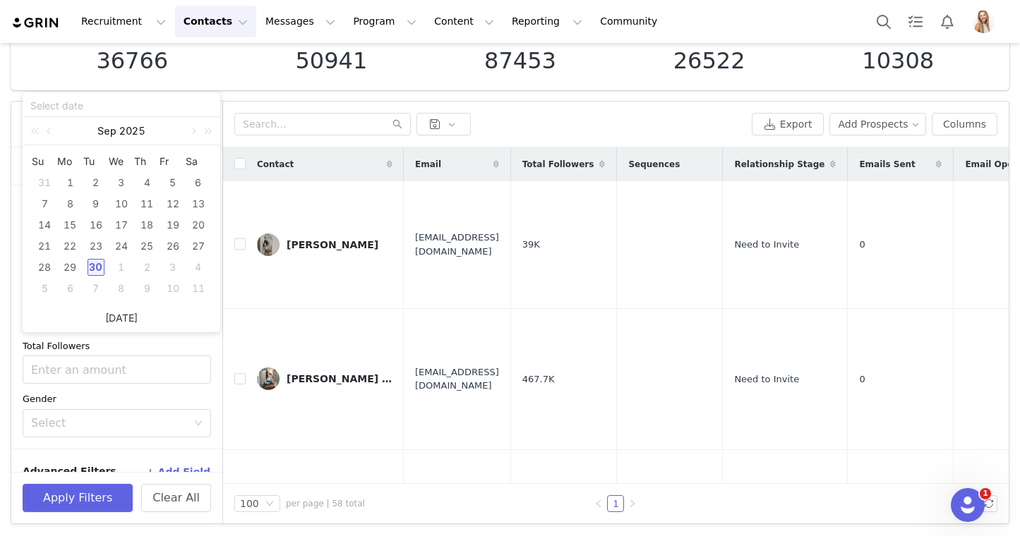
click at [122, 314] on link "Today" at bounding box center [121, 318] width 32 height 27
type input "09/30/2025"
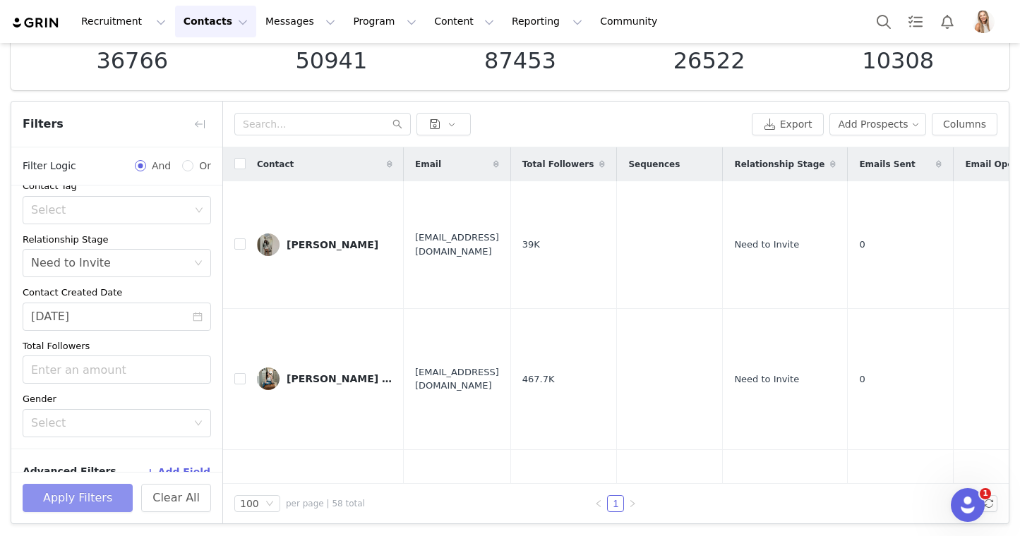
click at [99, 487] on button "Apply Filters" at bounding box center [78, 498] width 110 height 28
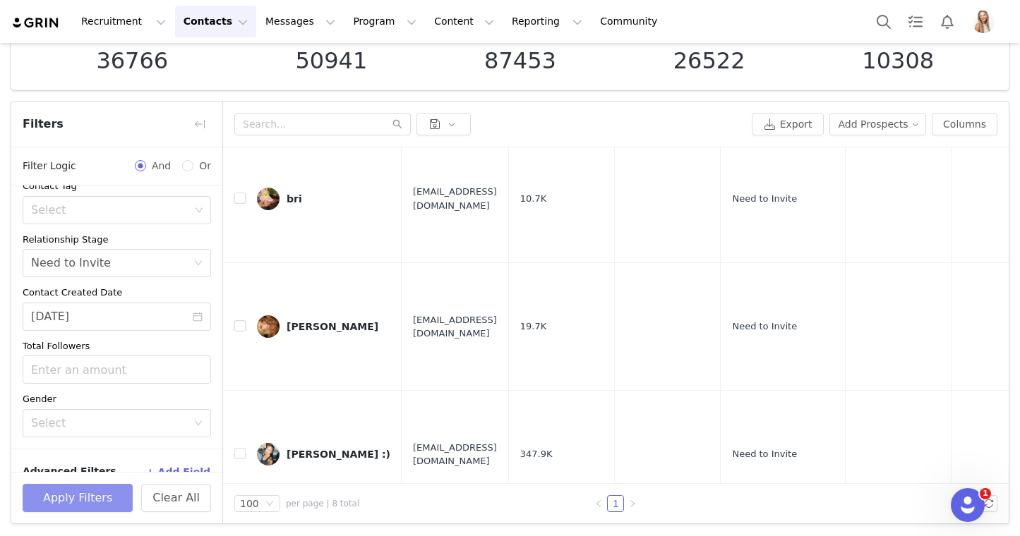
scroll to position [0, 0]
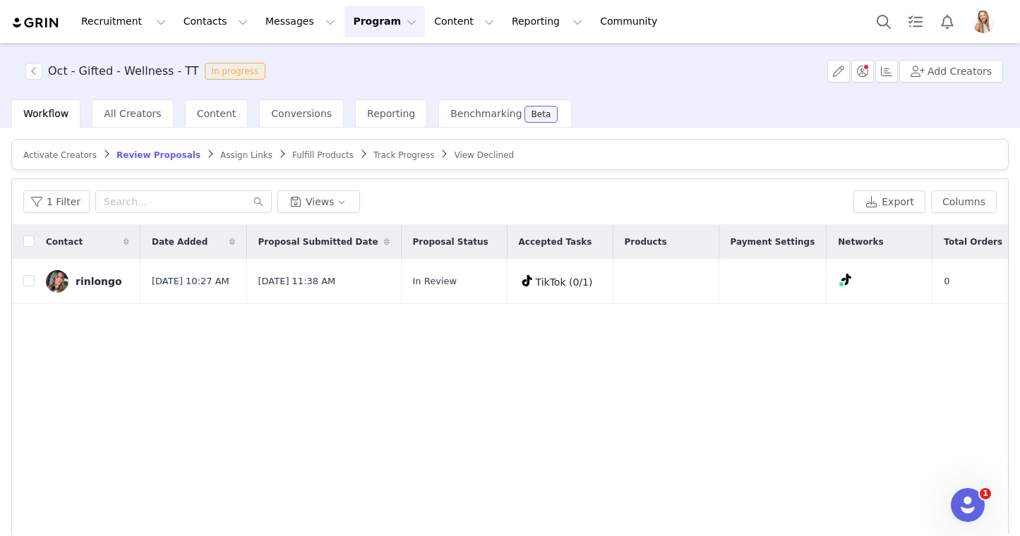
click at [392, 154] on span "Track Progress" at bounding box center [403, 155] width 61 height 10
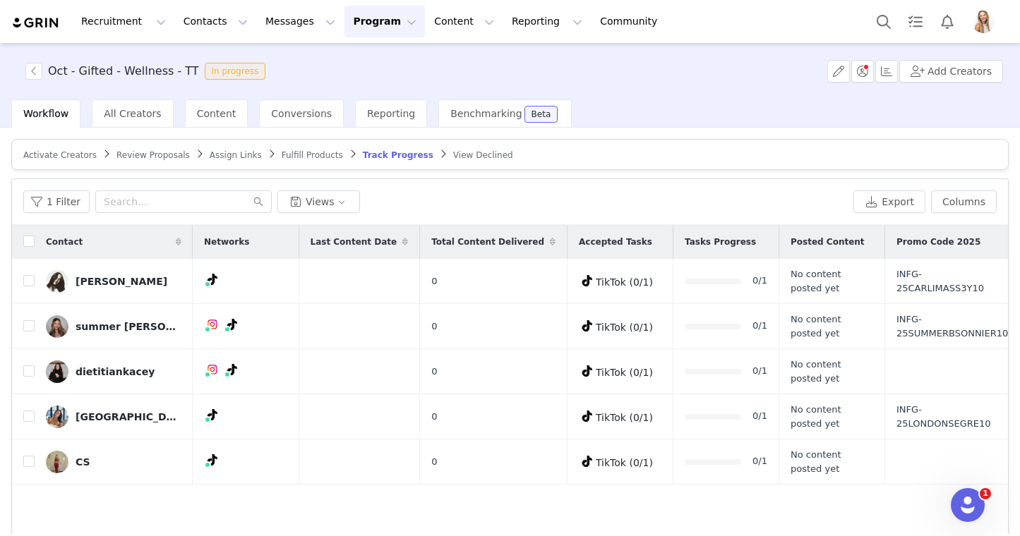
click at [154, 160] on article "Activate Creators Review Proposals Assign Links Fulfill Products Track Progress…" at bounding box center [509, 154] width 997 height 31
click at [163, 153] on span "Review Proposals" at bounding box center [152, 155] width 73 height 10
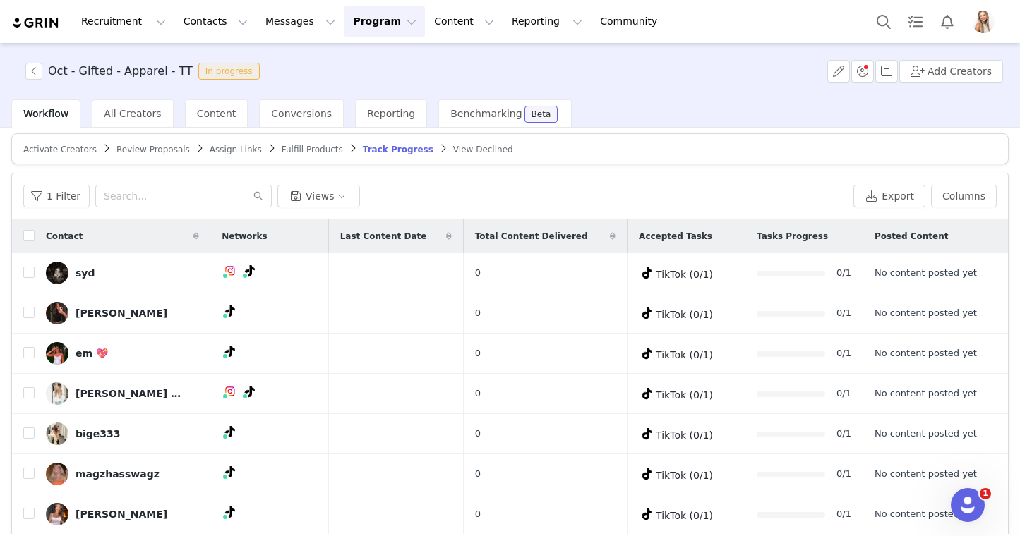
scroll to position [4, 0]
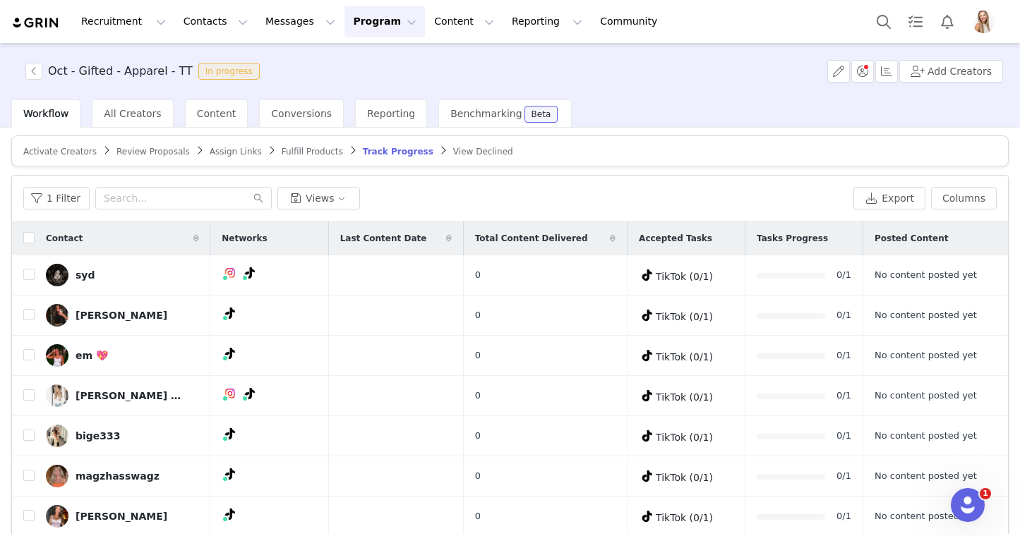
click at [136, 146] on link "Review Proposals" at bounding box center [152, 151] width 73 height 11
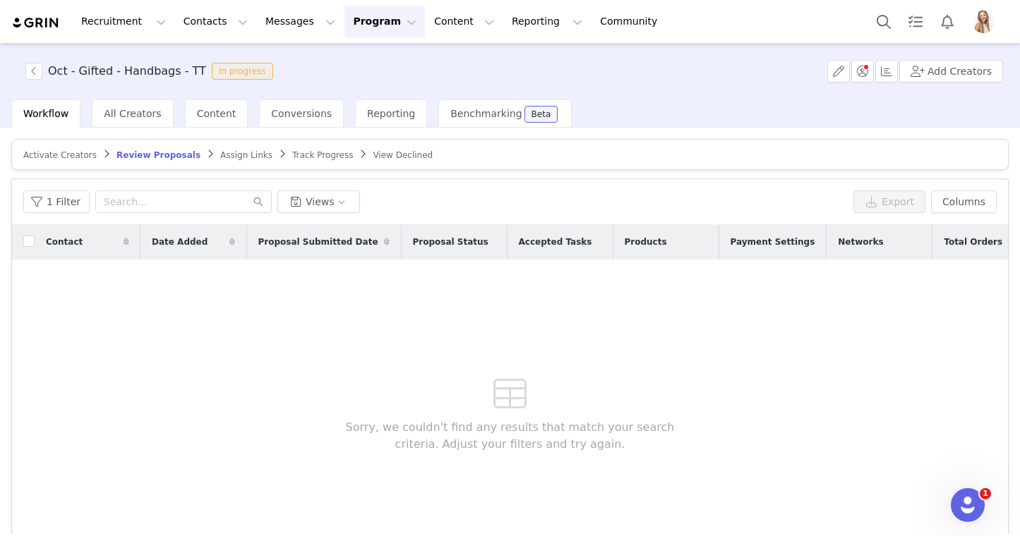
click at [310, 152] on span "Track Progress" at bounding box center [322, 155] width 61 height 10
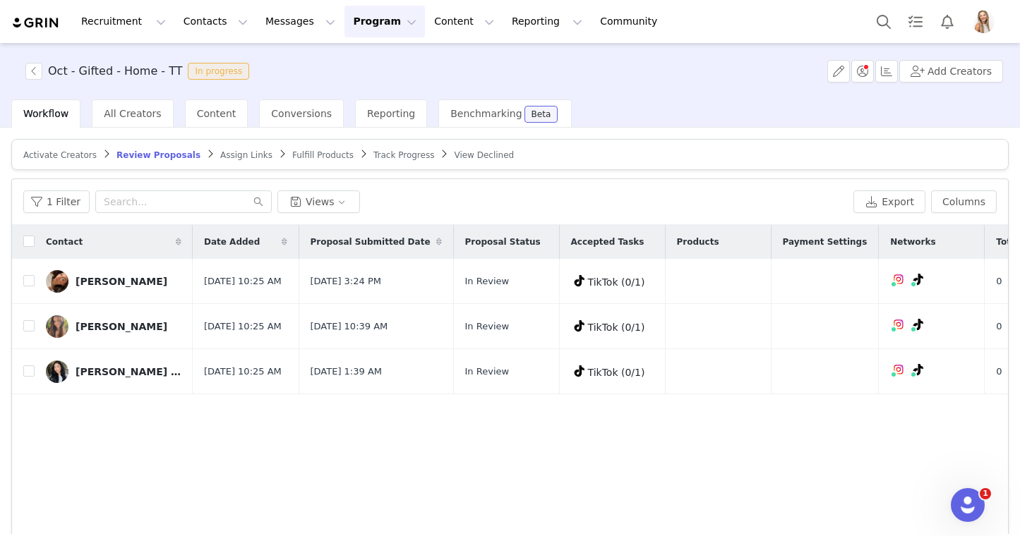
click at [386, 153] on span "Track Progress" at bounding box center [403, 155] width 61 height 10
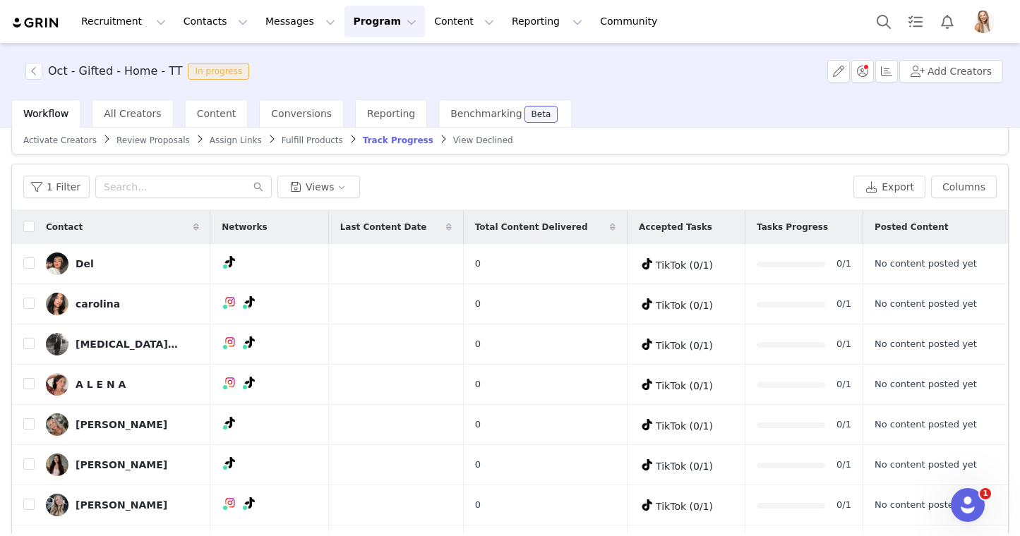
scroll to position [11, 0]
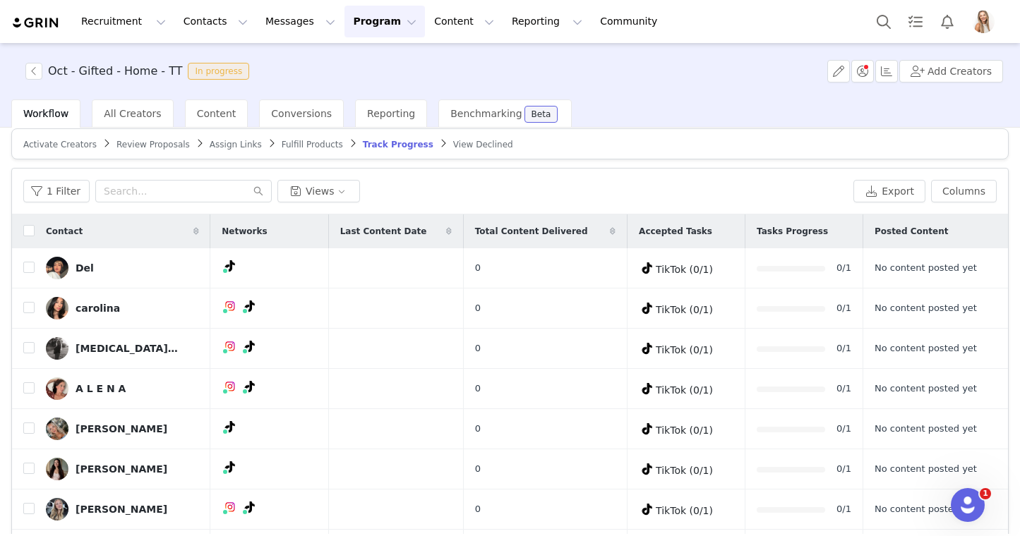
click at [143, 146] on span "Review Proposals" at bounding box center [152, 145] width 73 height 10
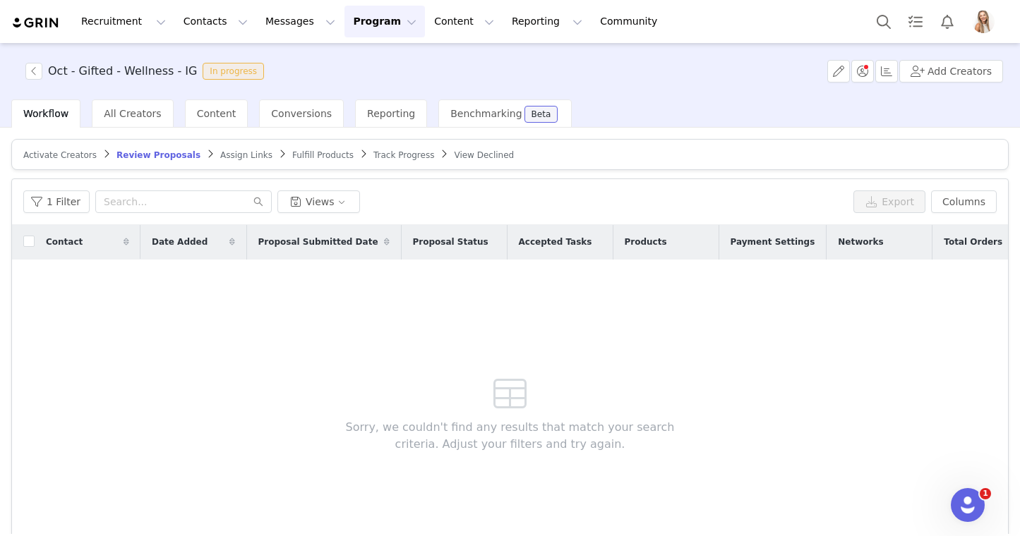
click at [383, 153] on span "Track Progress" at bounding box center [403, 155] width 61 height 10
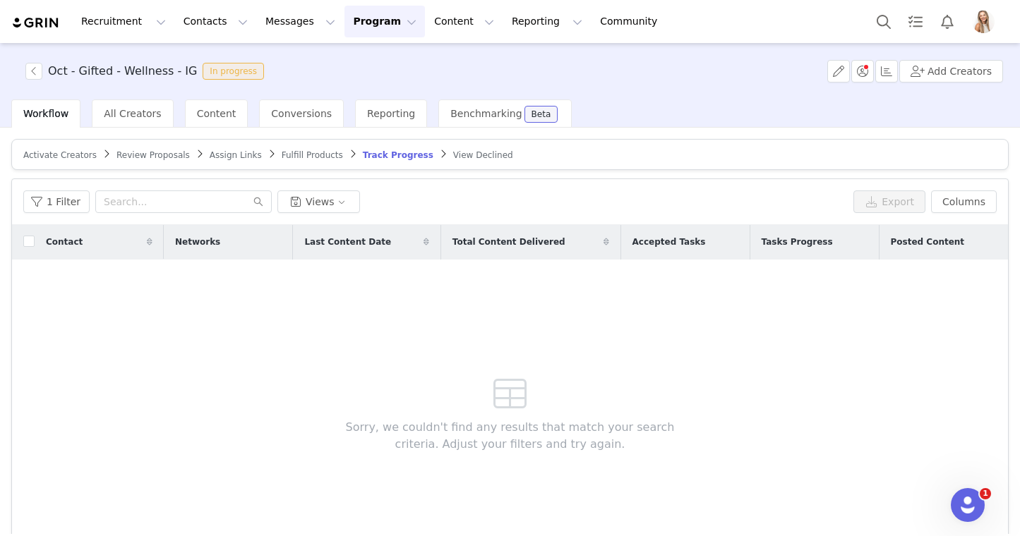
click at [165, 157] on span "Review Proposals" at bounding box center [152, 155] width 73 height 10
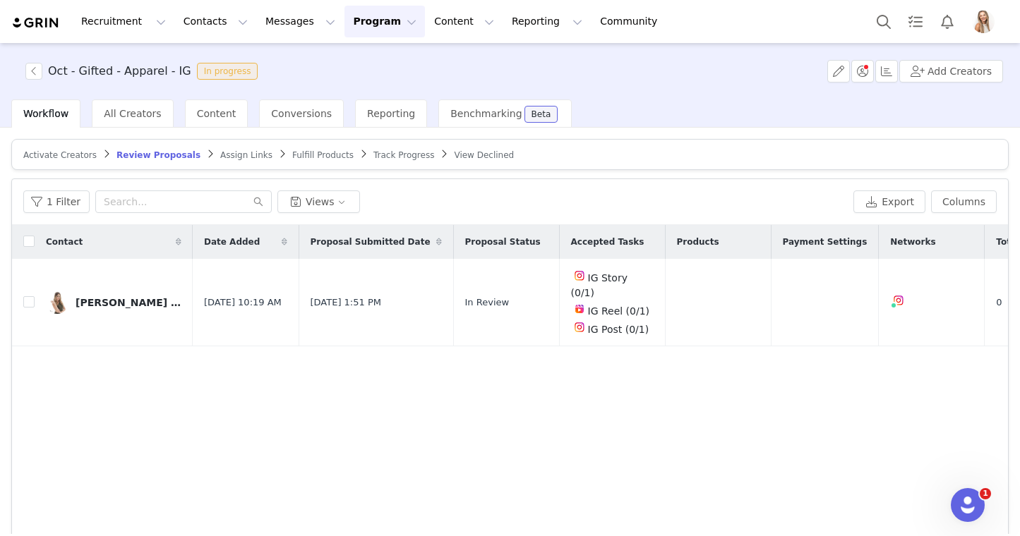
click at [373, 152] on span "Track Progress" at bounding box center [403, 155] width 61 height 10
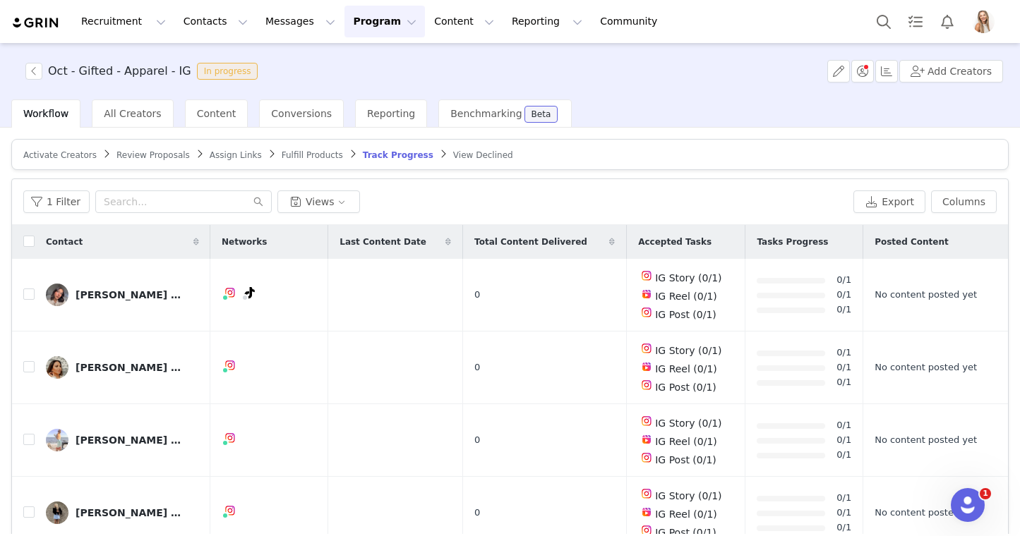
click at [152, 160] on article "Activate Creators Review Proposals Assign Links Fulfill Products Track Progress…" at bounding box center [509, 154] width 997 height 31
click at [152, 156] on span "Review Proposals" at bounding box center [152, 155] width 73 height 10
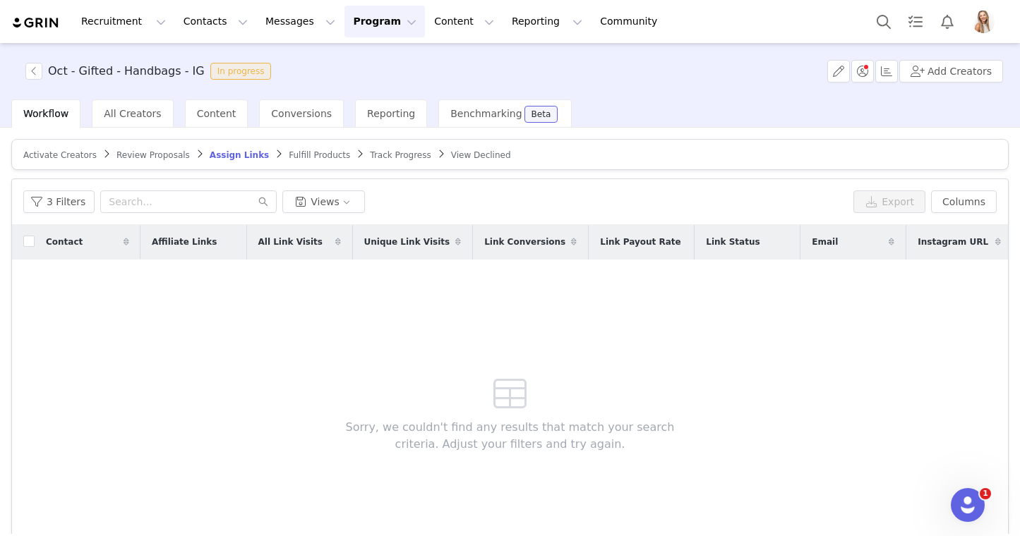
click at [387, 155] on span "Track Progress" at bounding box center [400, 155] width 61 height 10
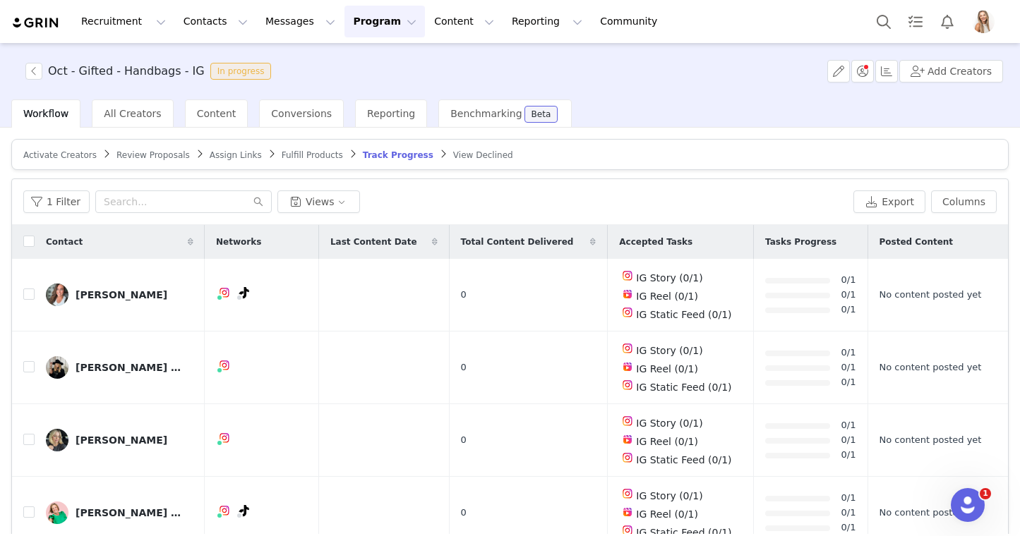
click at [152, 156] on span "Review Proposals" at bounding box center [152, 155] width 73 height 10
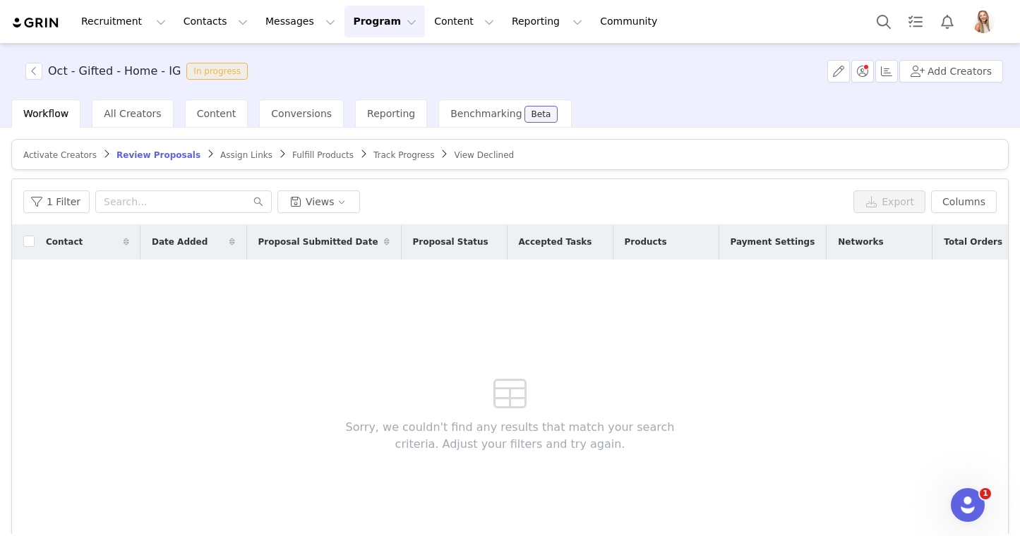
click at [383, 159] on span "Track Progress" at bounding box center [403, 155] width 61 height 10
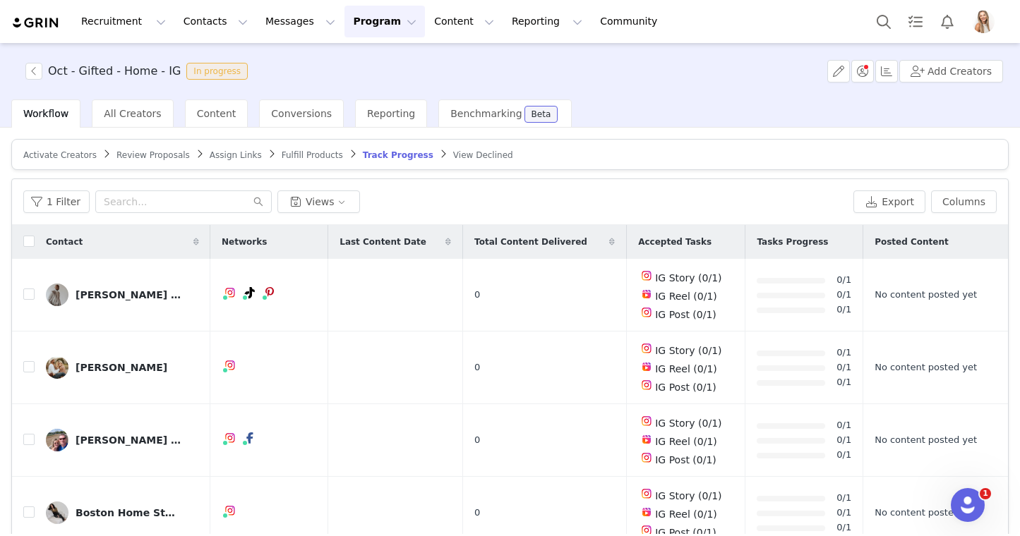
click at [172, 157] on span "Review Proposals" at bounding box center [152, 155] width 73 height 10
